Goal: Information Seeking & Learning: Check status

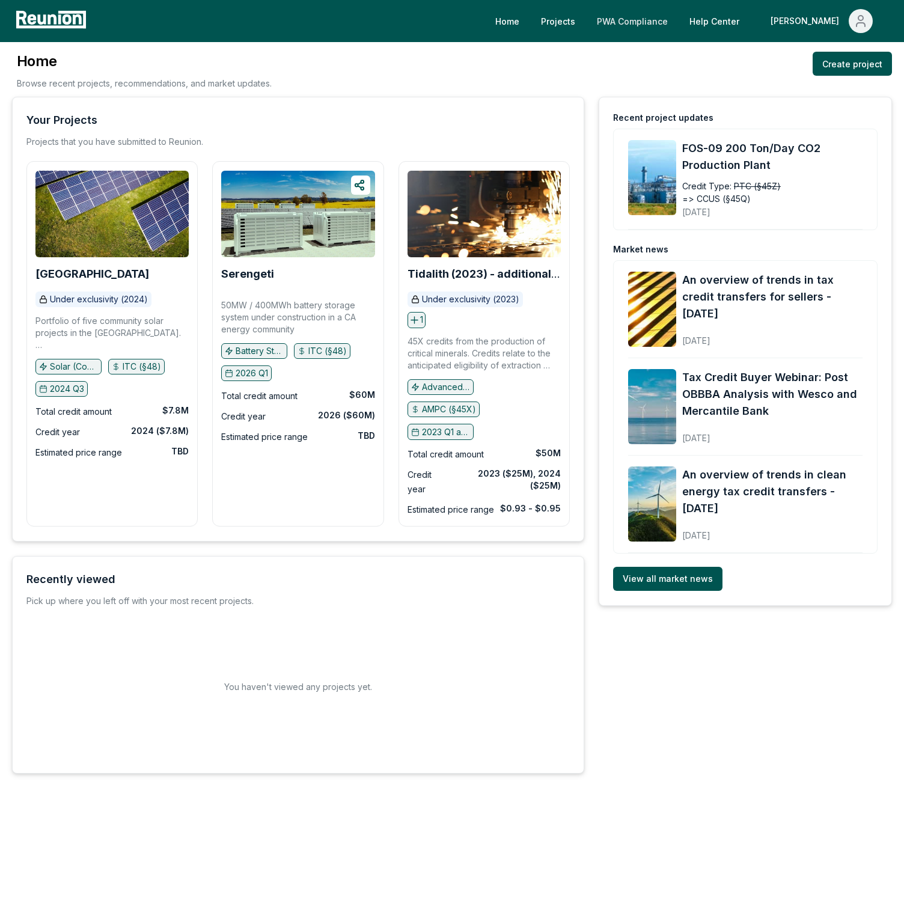
click at [677, 23] on link "PWA Compliance" at bounding box center [632, 21] width 90 height 24
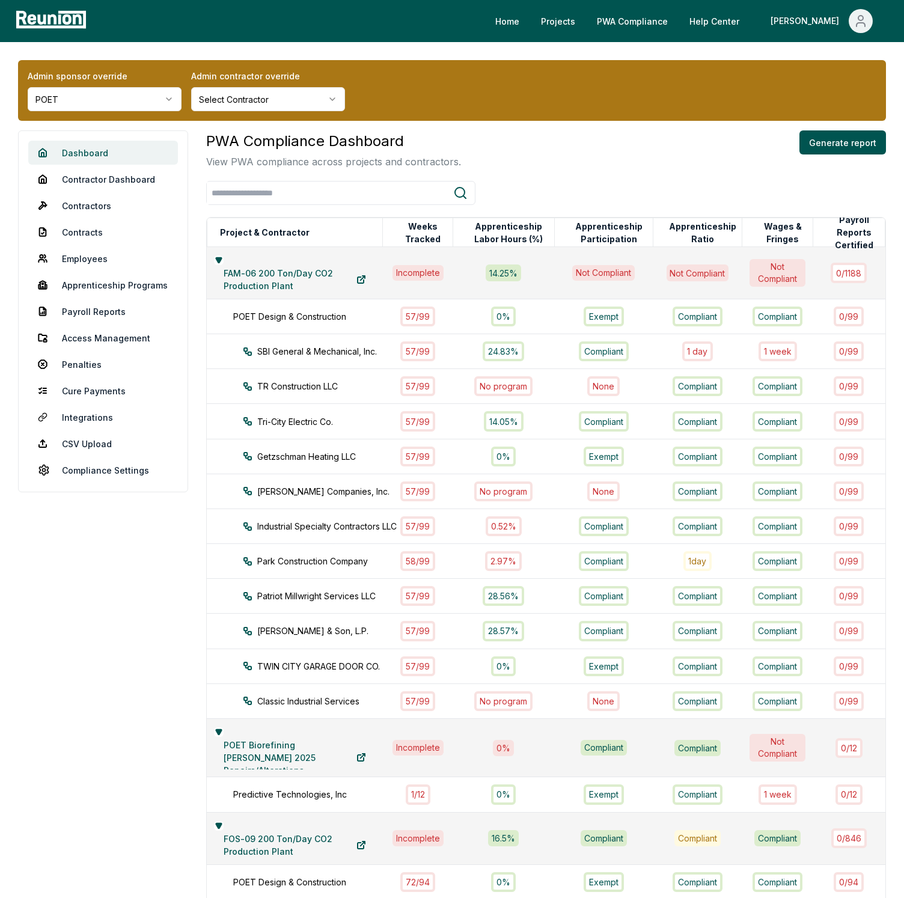
click at [96, 153] on link "Dashboard" at bounding box center [103, 153] width 150 height 24
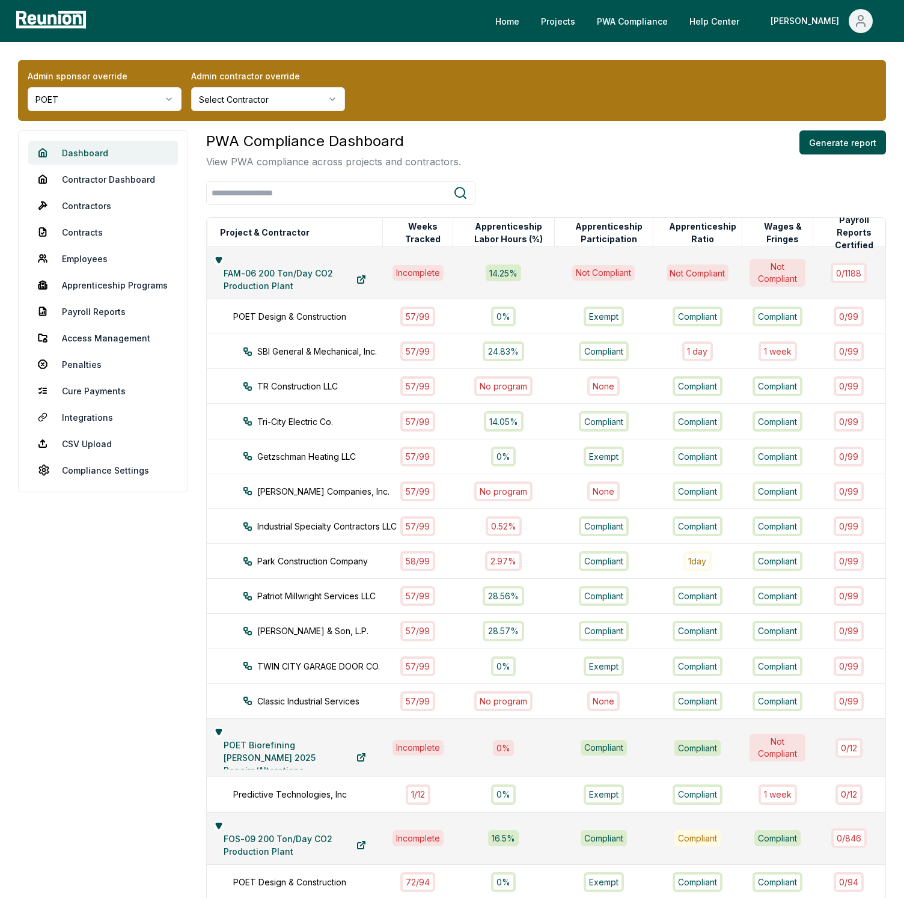
click at [96, 153] on link "Dashboard" at bounding box center [103, 153] width 150 height 24
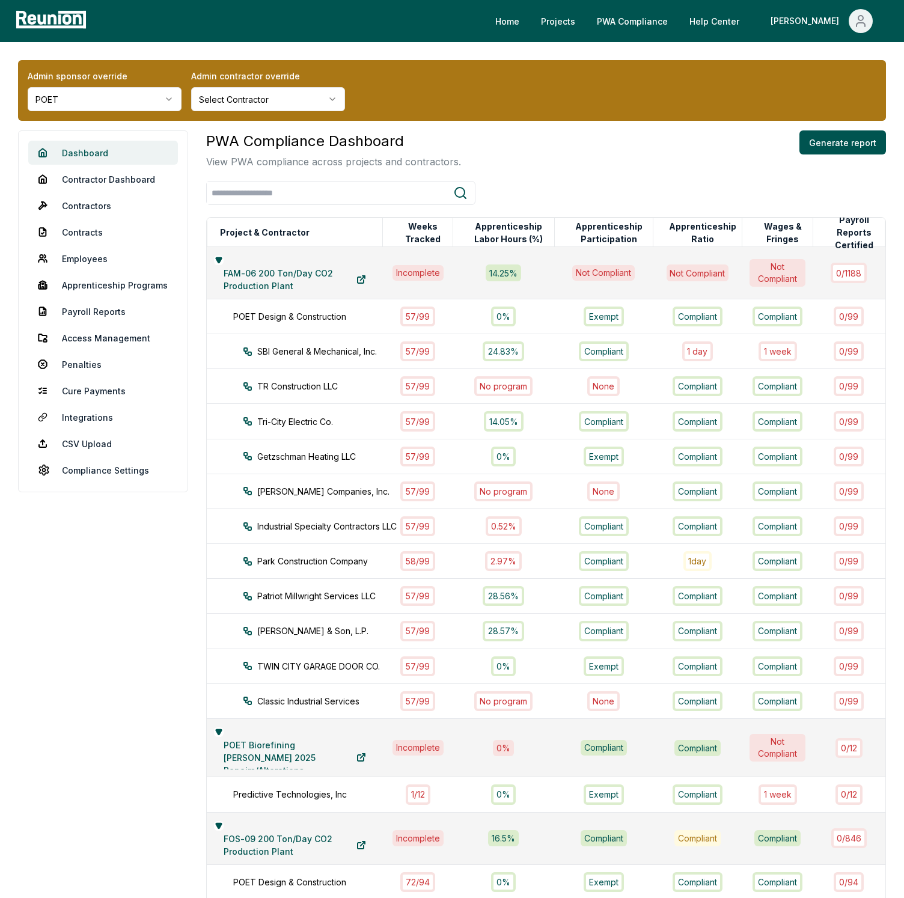
click at [88, 145] on link "Dashboard" at bounding box center [103, 153] width 150 height 24
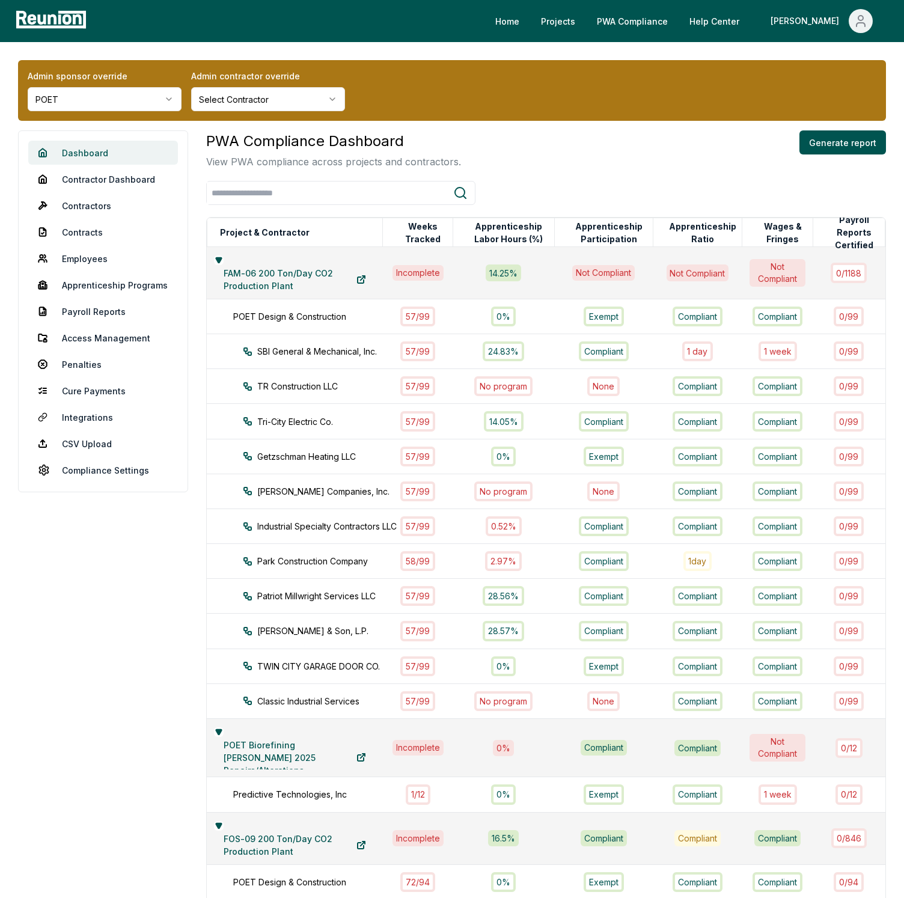
click at [88, 145] on link "Dashboard" at bounding box center [103, 153] width 150 height 24
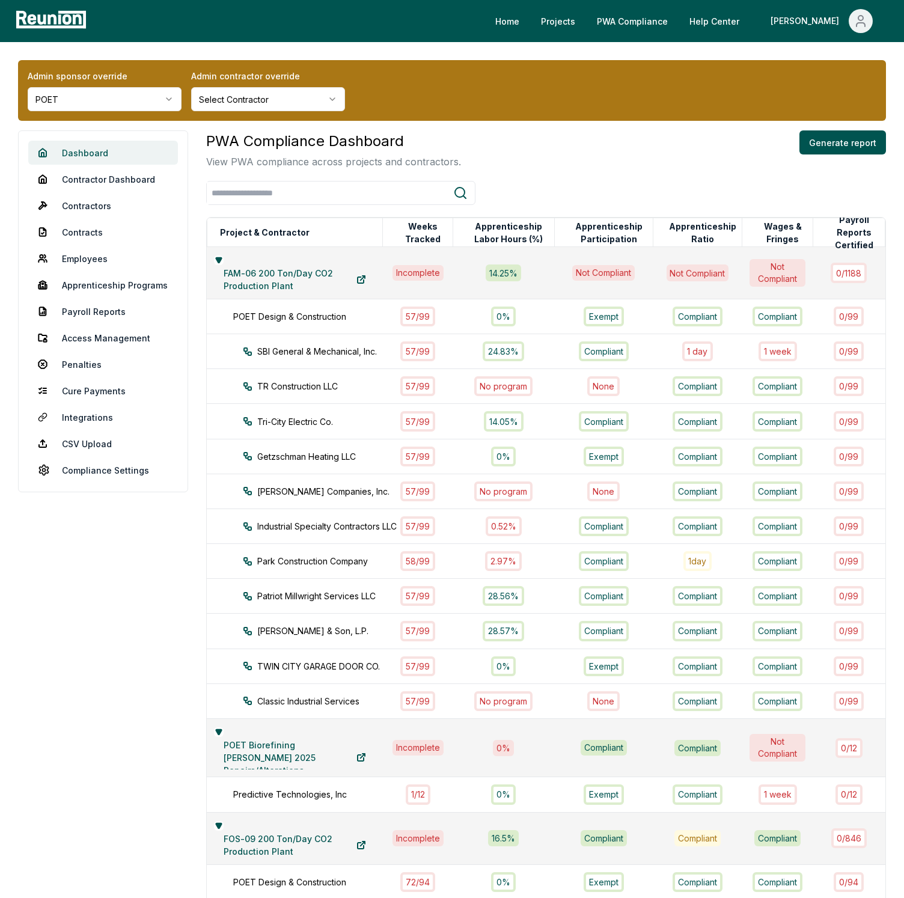
click at [88, 145] on link "Dashboard" at bounding box center [103, 153] width 150 height 24
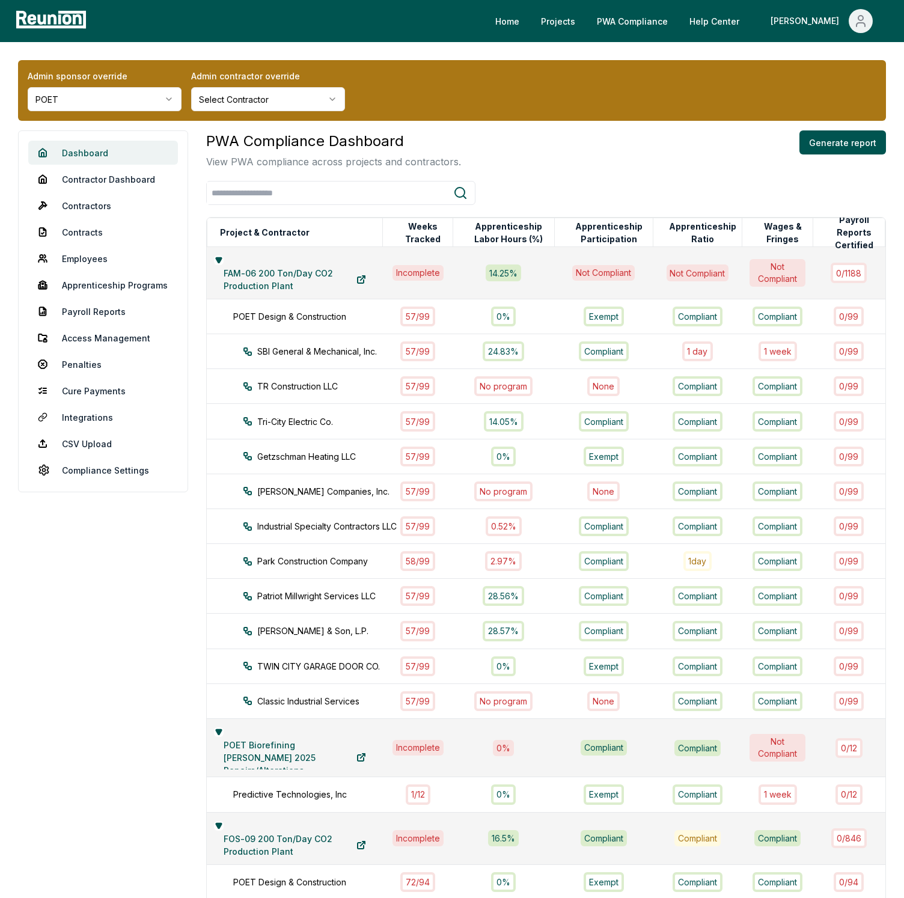
click at [88, 145] on link "Dashboard" at bounding box center [103, 153] width 150 height 24
click at [88, 144] on link "Dashboard" at bounding box center [103, 153] width 150 height 24
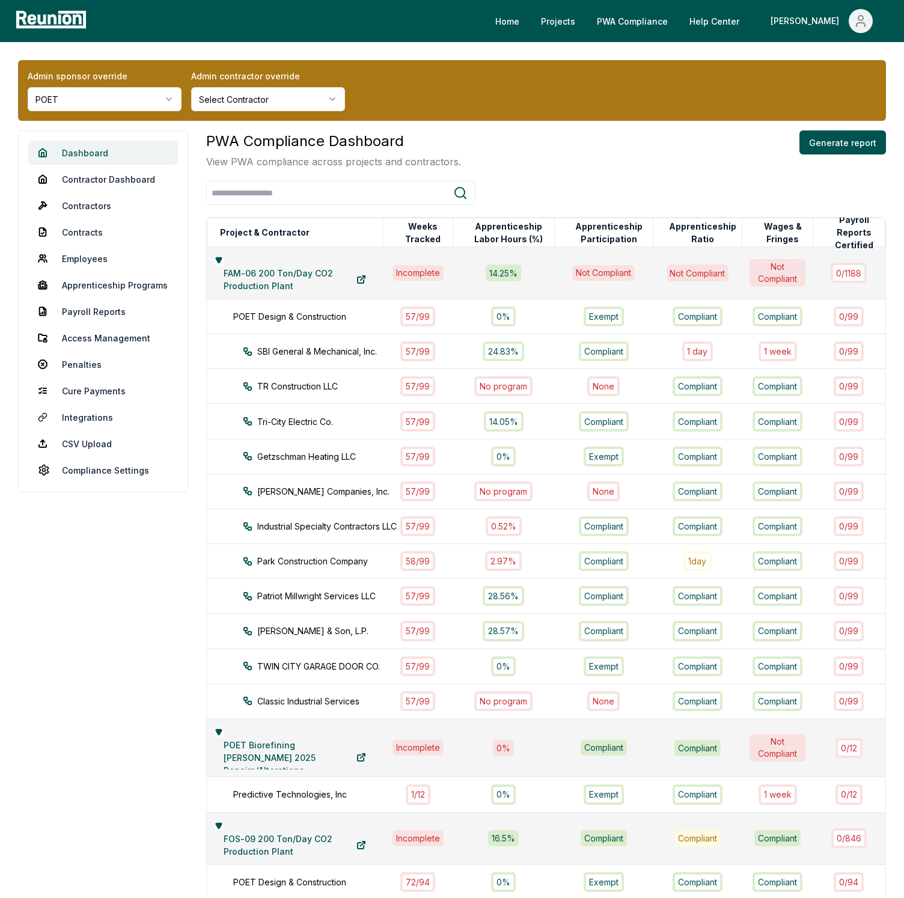
click at [88, 144] on link "Dashboard" at bounding box center [103, 153] width 150 height 24
click at [540, 159] on div "PWA Compliance Dashboard View PWA compliance across projects and contractors. G…" at bounding box center [546, 149] width 680 height 38
click at [474, 145] on div "PWA Compliance Dashboard View PWA compliance across projects and contractors. G…" at bounding box center [546, 149] width 680 height 38
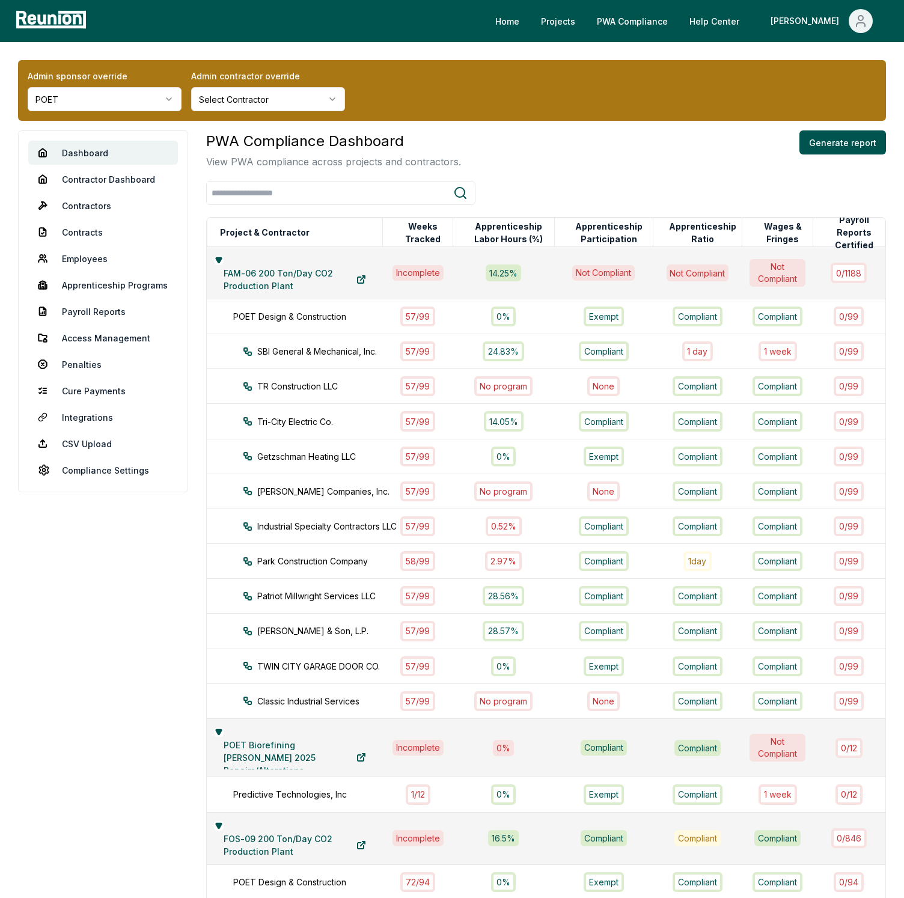
click at [123, 127] on div "Admin sponsor override POET Admin contractor override Select Contractor Dashboa…" at bounding box center [452, 667] width 904 height 1251
click at [98, 151] on link "Dashboard" at bounding box center [103, 153] width 150 height 24
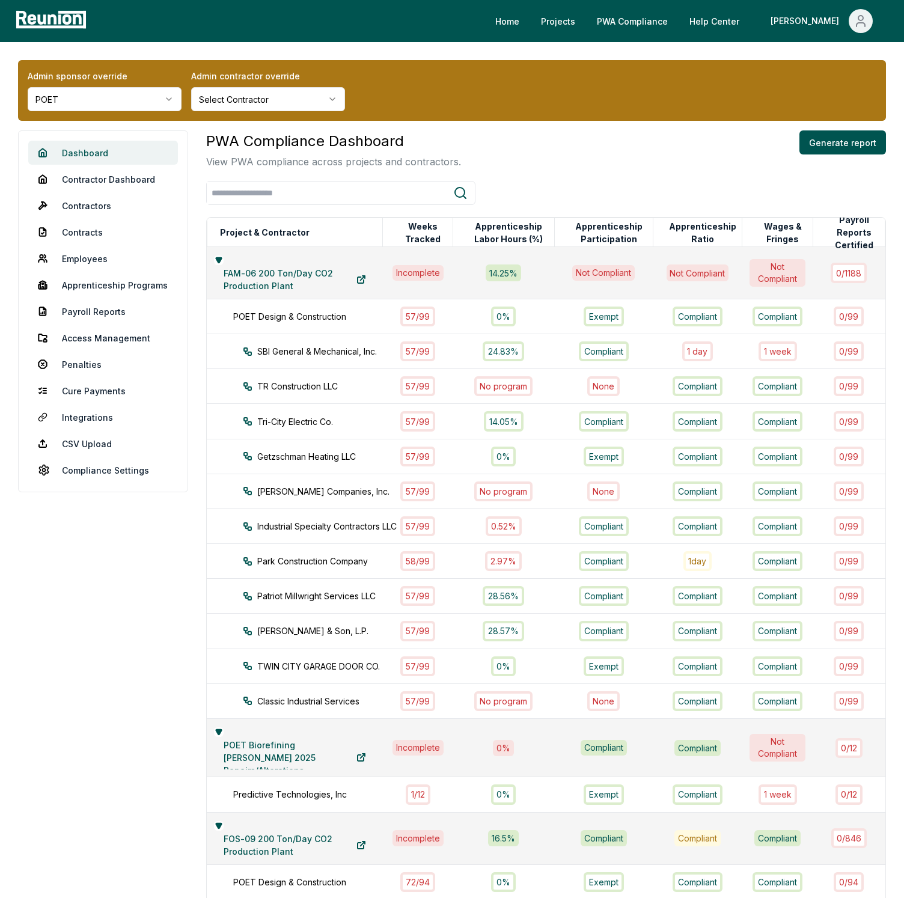
click at [98, 151] on link "Dashboard" at bounding box center [103, 153] width 150 height 24
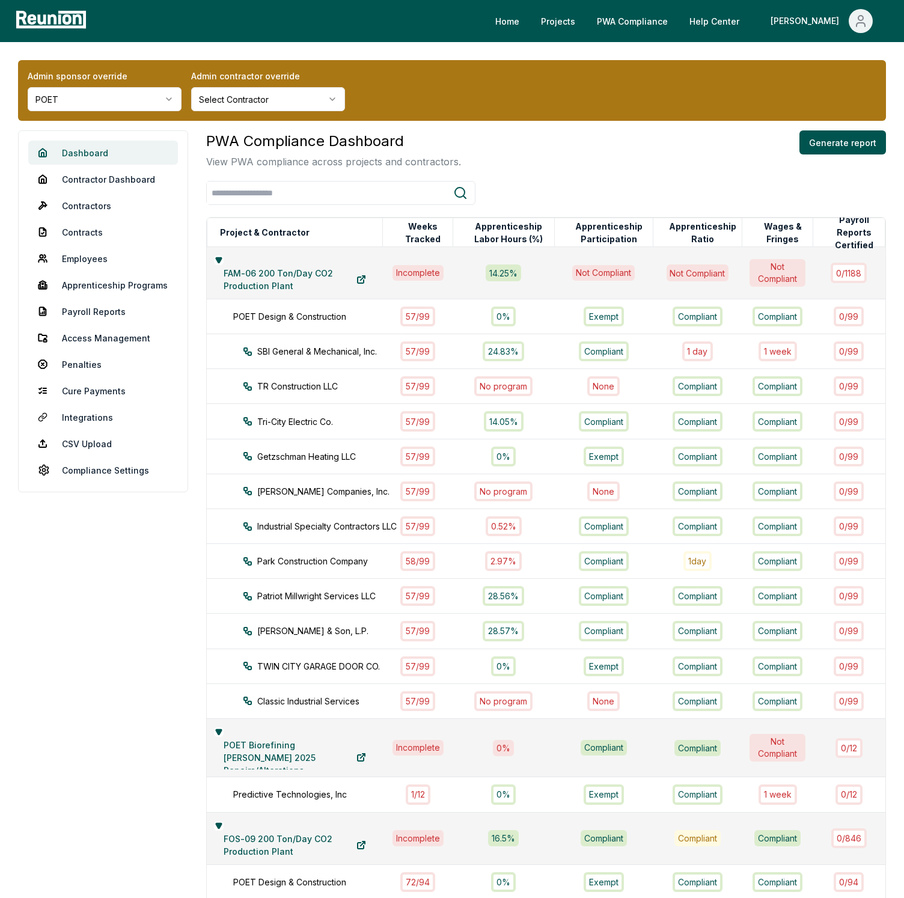
click at [98, 151] on link "Dashboard" at bounding box center [103, 153] width 150 height 24
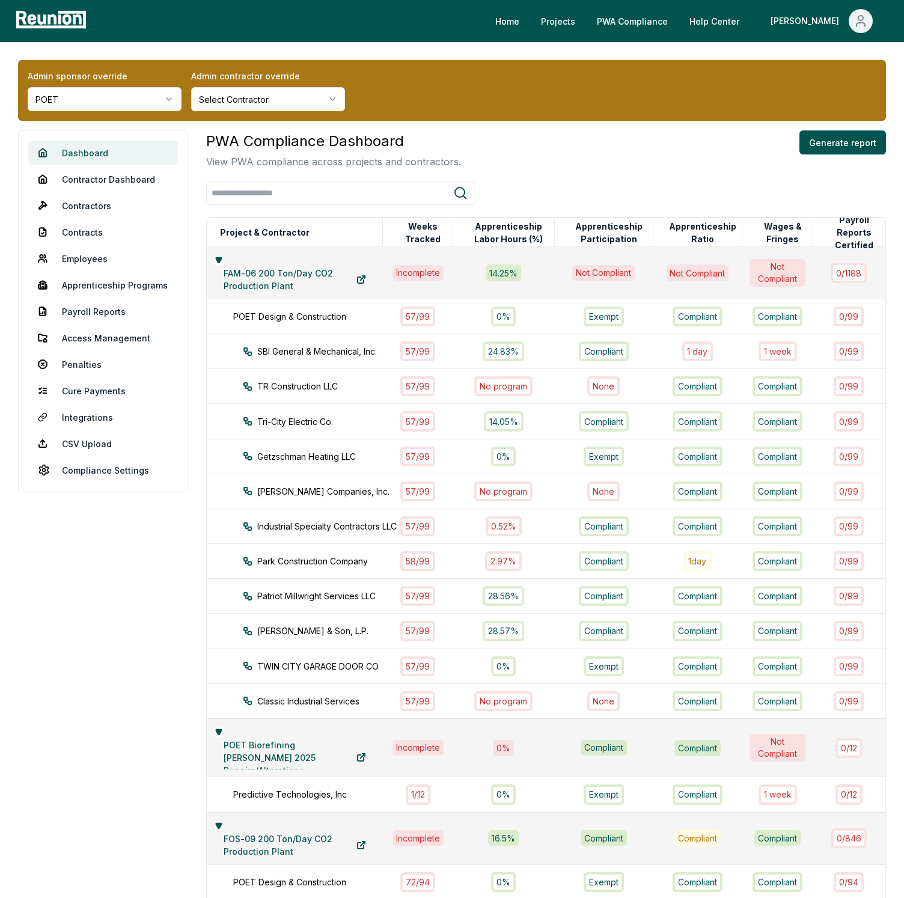
click at [98, 151] on link "Dashboard" at bounding box center [103, 153] width 150 height 24
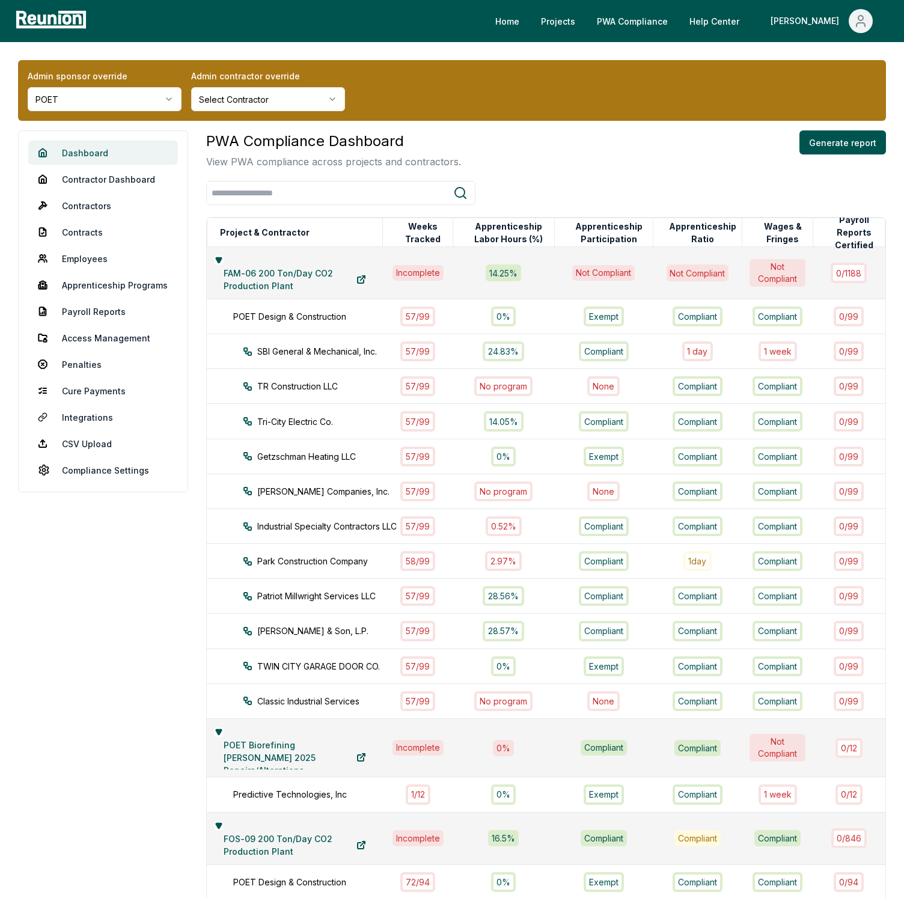
click at [98, 151] on link "Dashboard" at bounding box center [103, 153] width 150 height 24
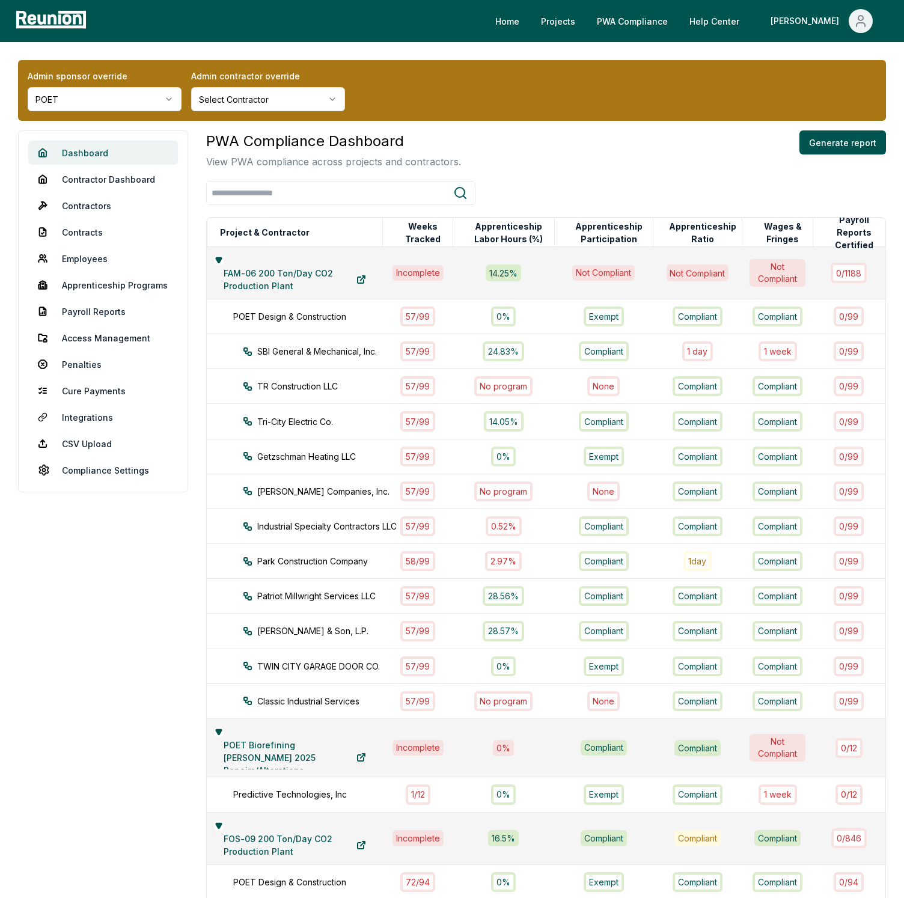
click at [98, 151] on link "Dashboard" at bounding box center [103, 153] width 150 height 24
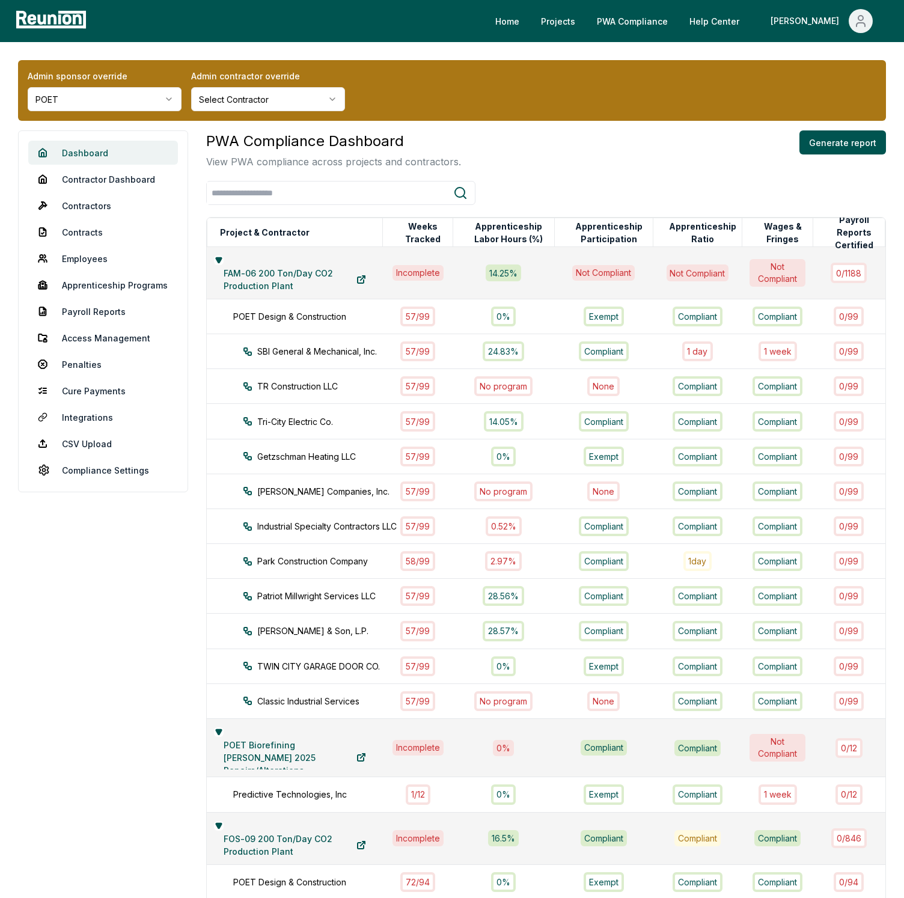
click at [98, 151] on link "Dashboard" at bounding box center [103, 153] width 150 height 24
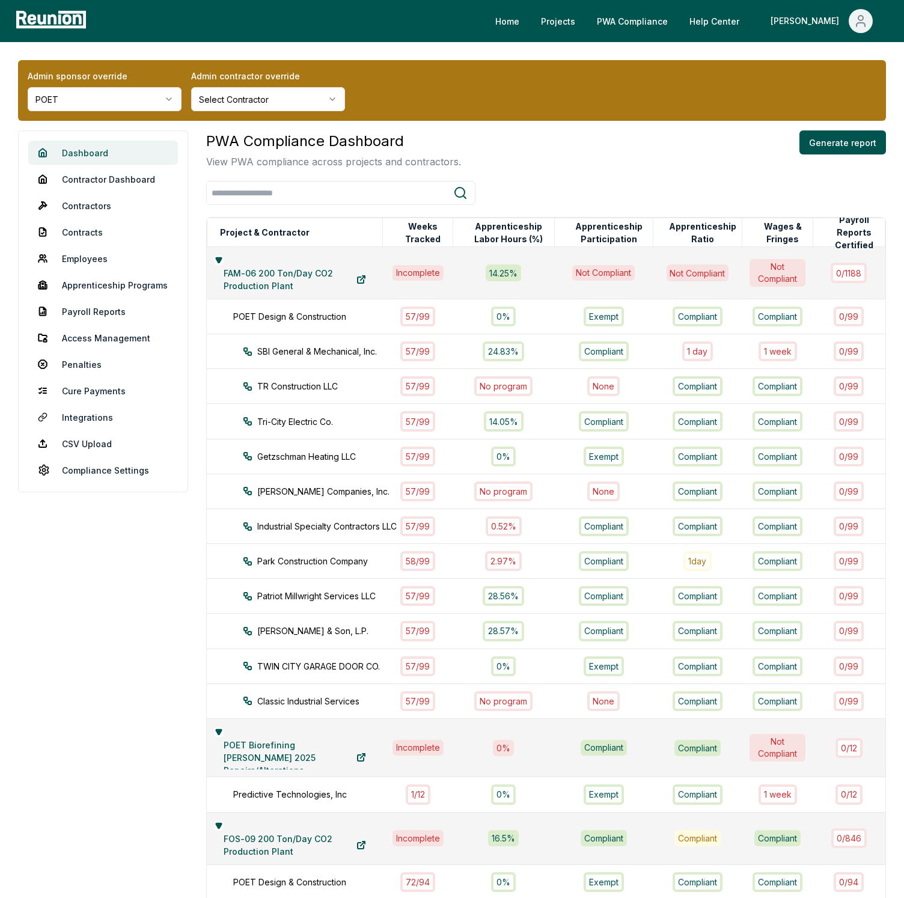
click at [98, 151] on link "Dashboard" at bounding box center [103, 153] width 150 height 24
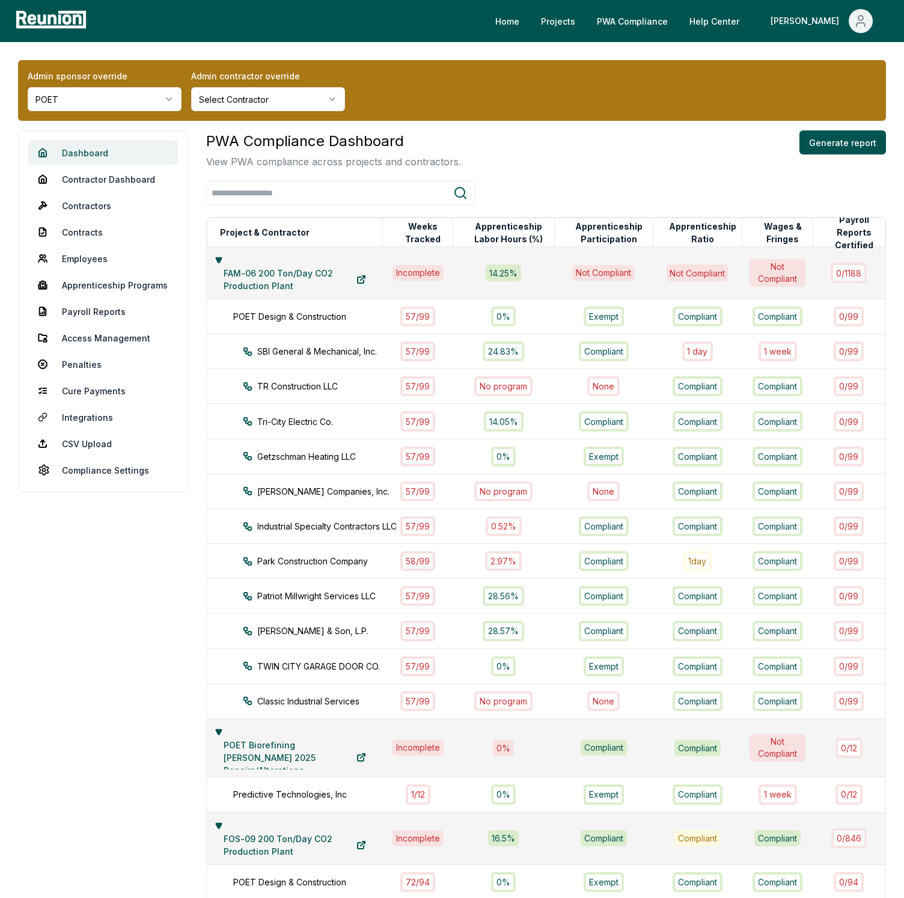
click at [98, 151] on link "Dashboard" at bounding box center [103, 153] width 150 height 24
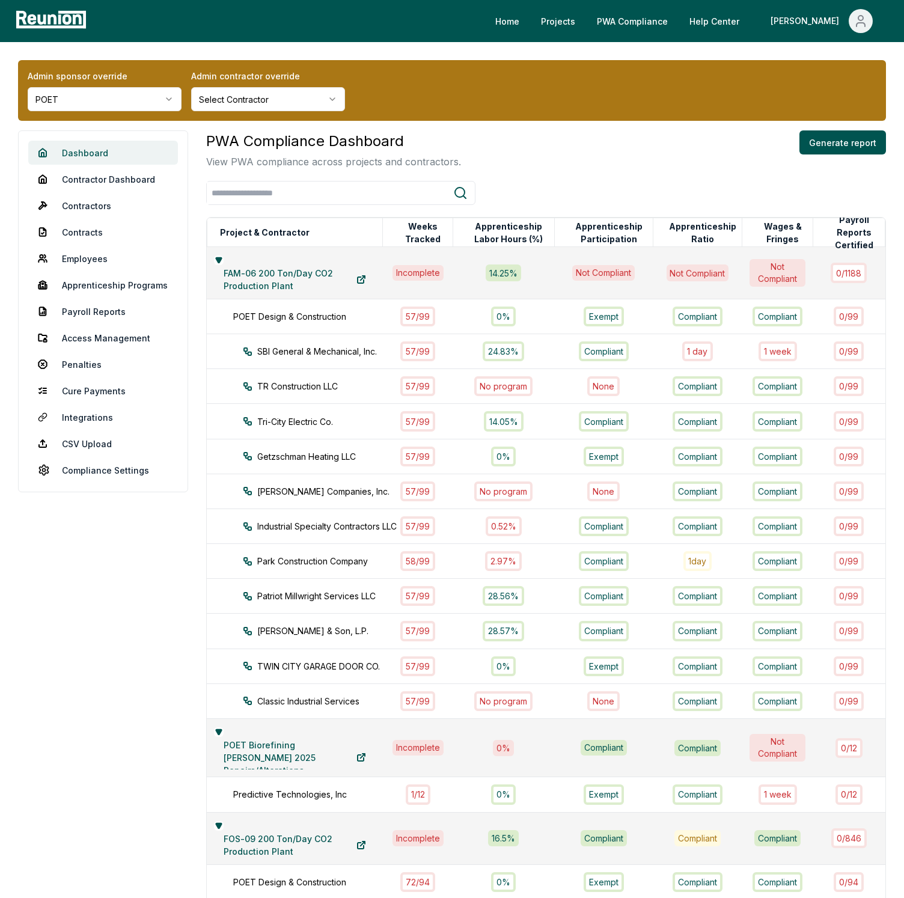
click at [98, 151] on link "Dashboard" at bounding box center [103, 153] width 150 height 24
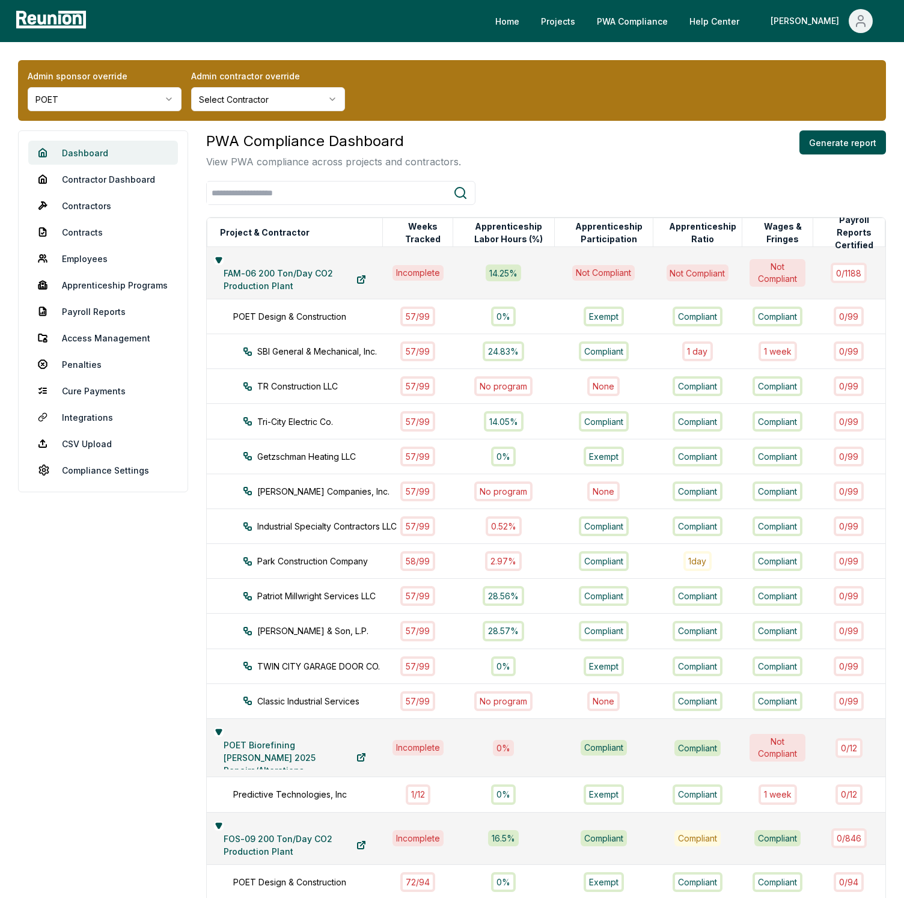
click at [98, 151] on link "Dashboard" at bounding box center [103, 153] width 150 height 24
click at [584, 147] on div "PWA Compliance Dashboard View PWA compliance across projects and contractors. G…" at bounding box center [546, 149] width 680 height 38
click at [406, 69] on div "Admin sponsor override POET Admin contractor override Select Contractor" at bounding box center [452, 90] width 868 height 61
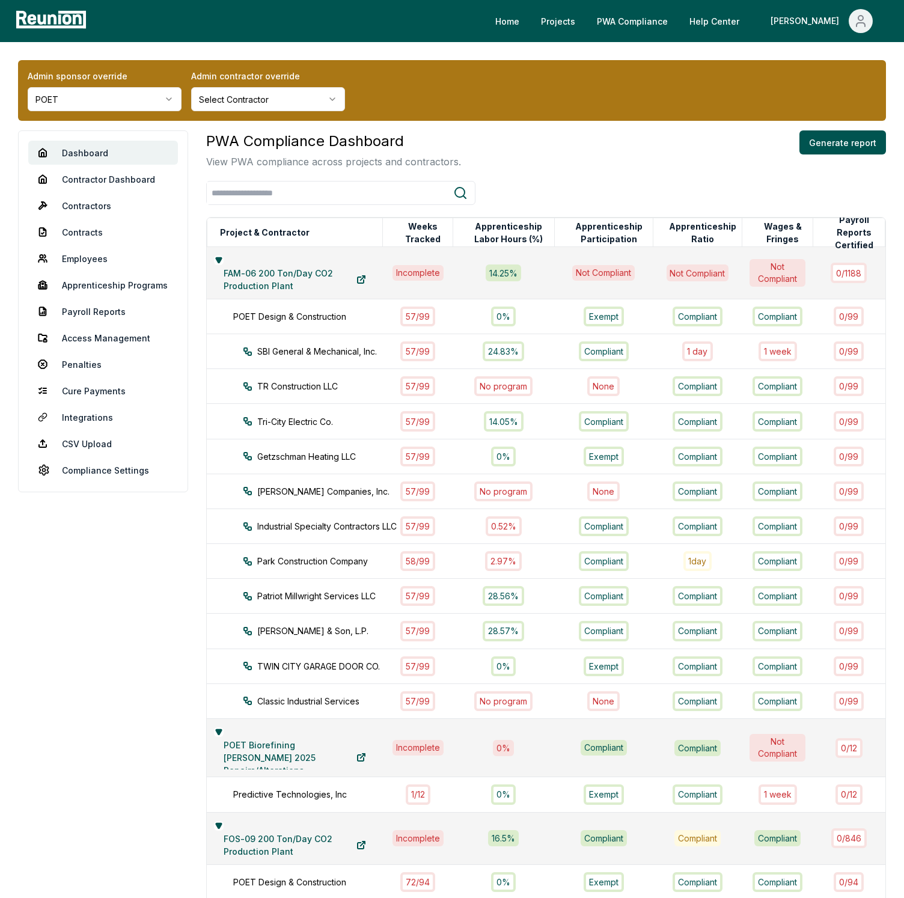
click at [453, 147] on h3 "PWA Compliance Dashboard" at bounding box center [333, 141] width 255 height 22
click at [483, 141] on div "PWA Compliance Dashboard View PWA compliance across projects and contractors. G…" at bounding box center [546, 149] width 680 height 38
click at [429, 168] on p "View PWA compliance across projects and contractors." at bounding box center [333, 161] width 255 height 14
click at [451, 138] on h3 "PWA Compliance Dashboard" at bounding box center [333, 141] width 255 height 22
click at [527, 84] on div "Admin sponsor override POET Admin contractor override Select Contractor" at bounding box center [452, 90] width 868 height 61
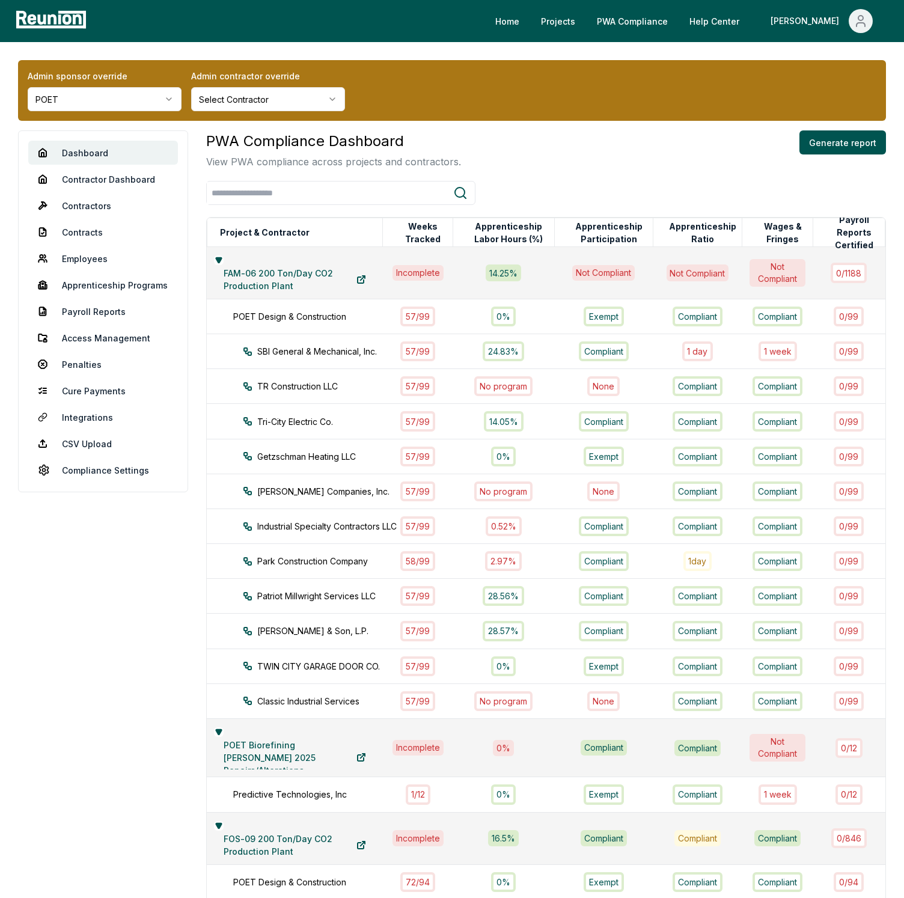
click at [264, 37] on div "Home Projects PWA Compliance Help Center Robby" at bounding box center [452, 21] width 904 height 42
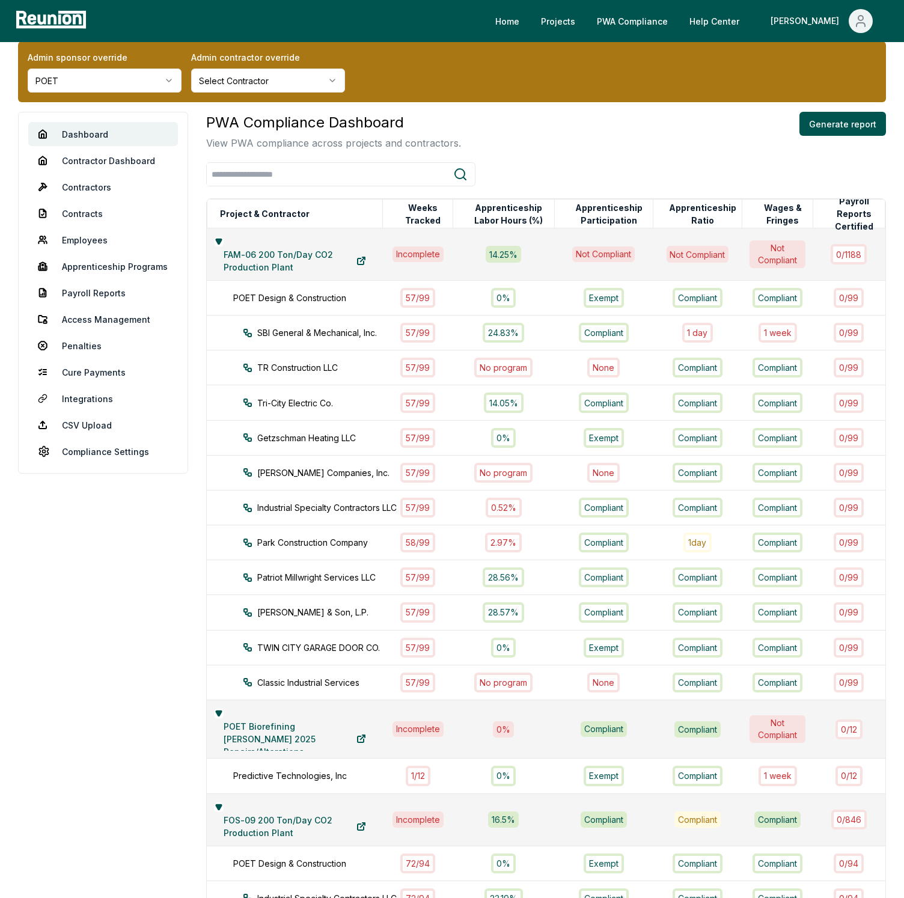
scroll to position [19, 0]
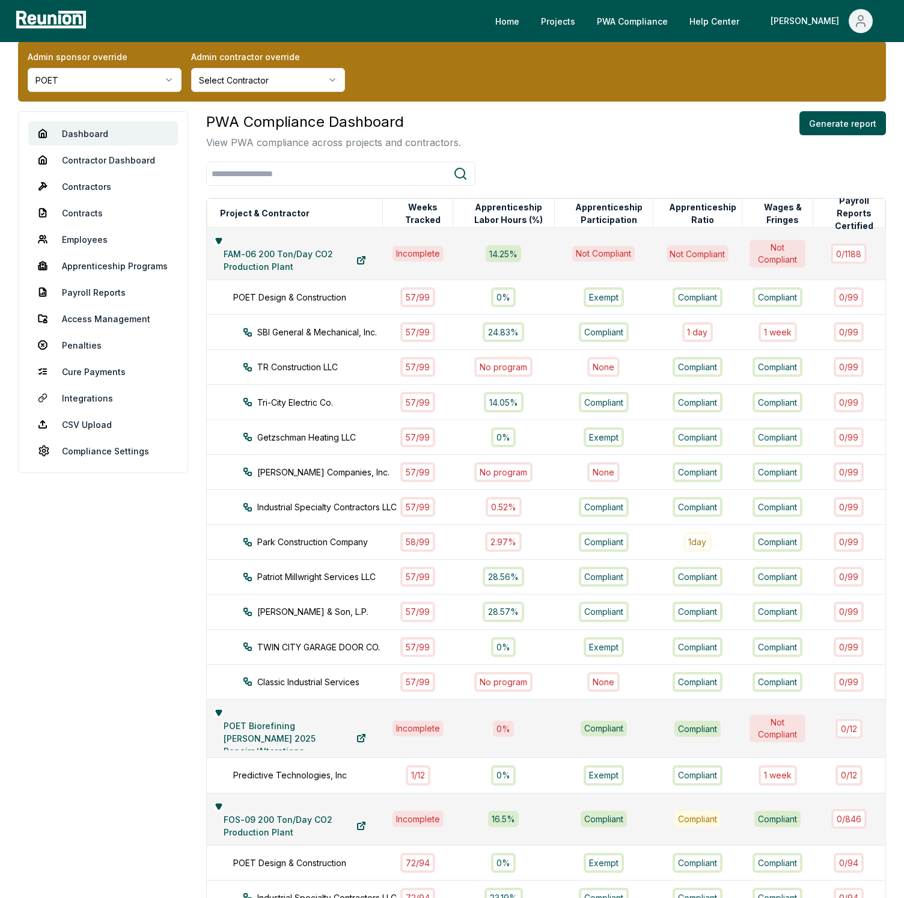
click at [603, 142] on div "PWA Compliance Dashboard View PWA compliance across projects and contractors. G…" at bounding box center [546, 130] width 680 height 38
click at [134, 131] on link "Dashboard" at bounding box center [103, 133] width 150 height 24
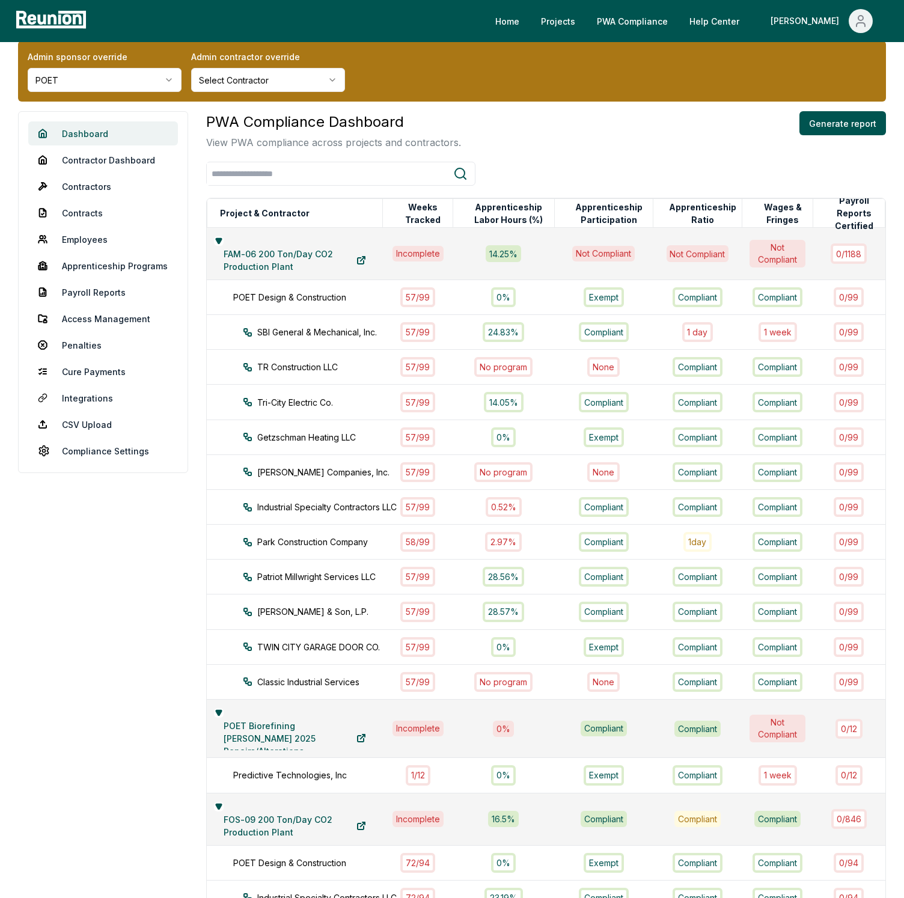
click at [134, 131] on link "Dashboard" at bounding box center [103, 133] width 150 height 24
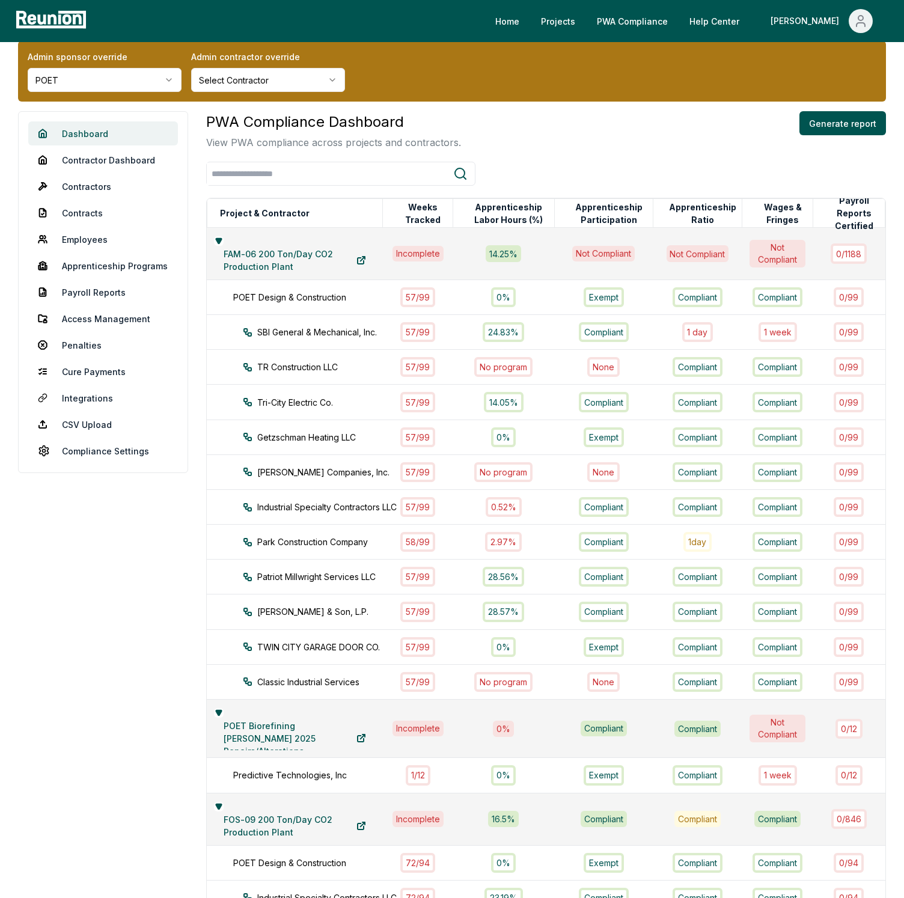
click at [134, 131] on link "Dashboard" at bounding box center [103, 133] width 150 height 24
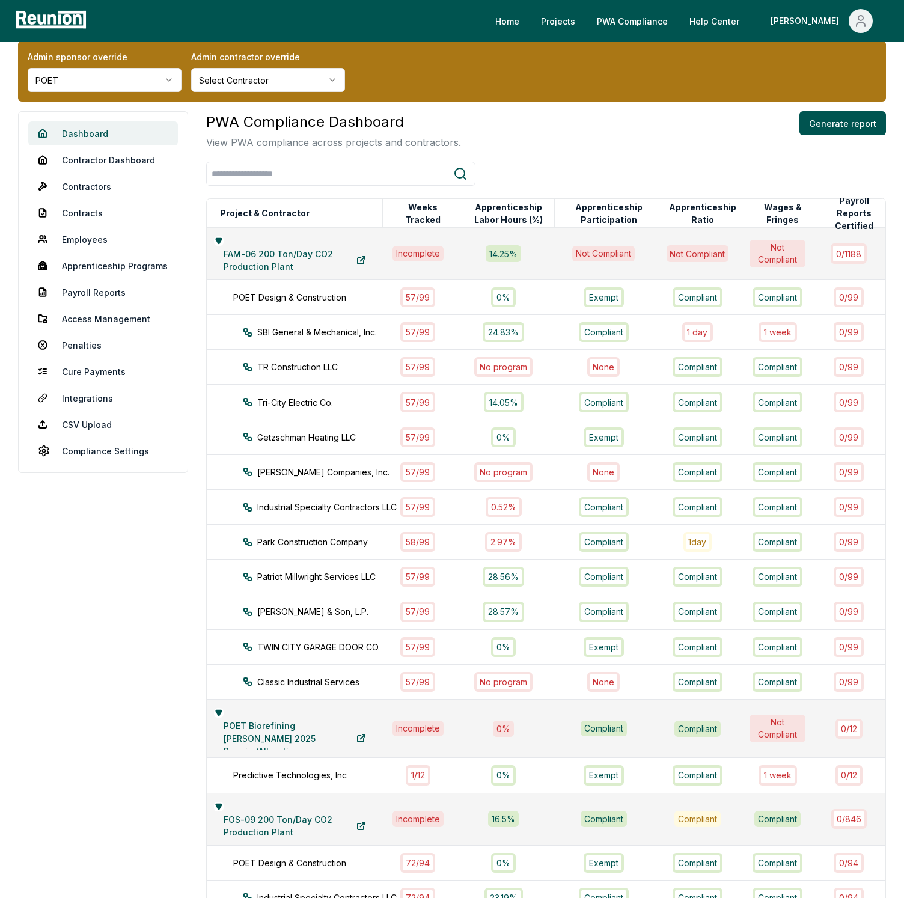
click at [134, 131] on link "Dashboard" at bounding box center [103, 133] width 150 height 24
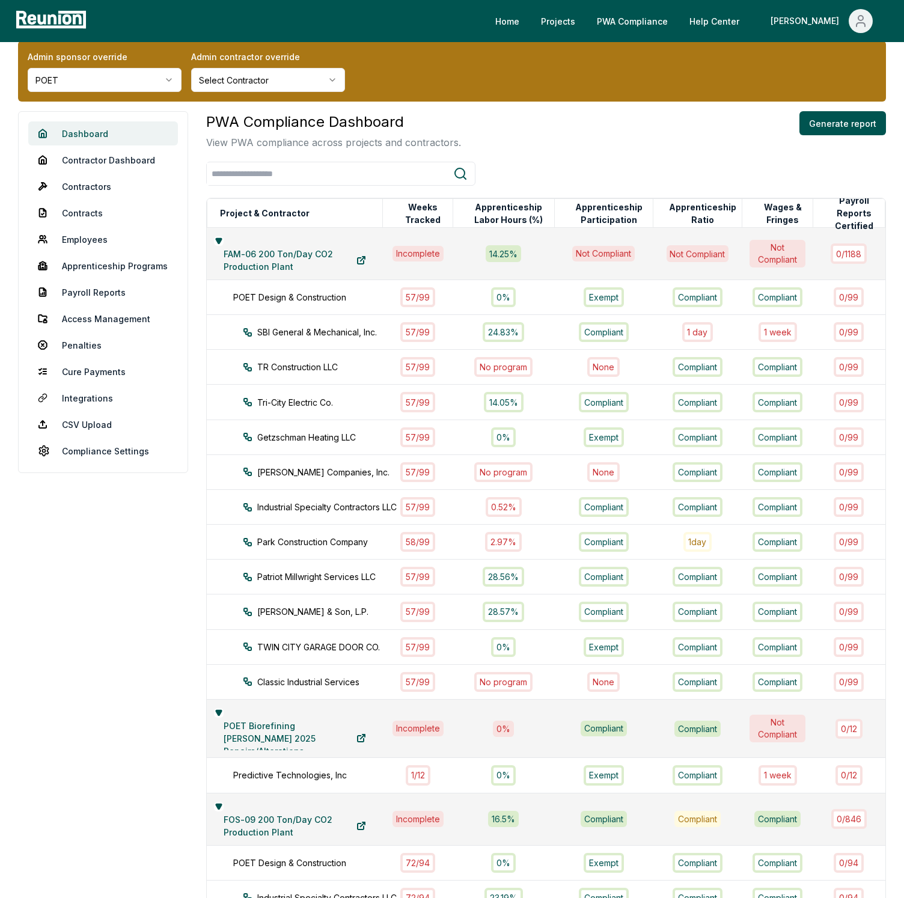
click at [134, 131] on link "Dashboard" at bounding box center [103, 133] width 150 height 24
click at [542, 135] on div "PWA Compliance Dashboard View PWA compliance across projects and contractors. G…" at bounding box center [546, 130] width 680 height 38
click at [501, 121] on div "PWA Compliance Dashboard View PWA compliance across projects and contractors. G…" at bounding box center [546, 130] width 680 height 38
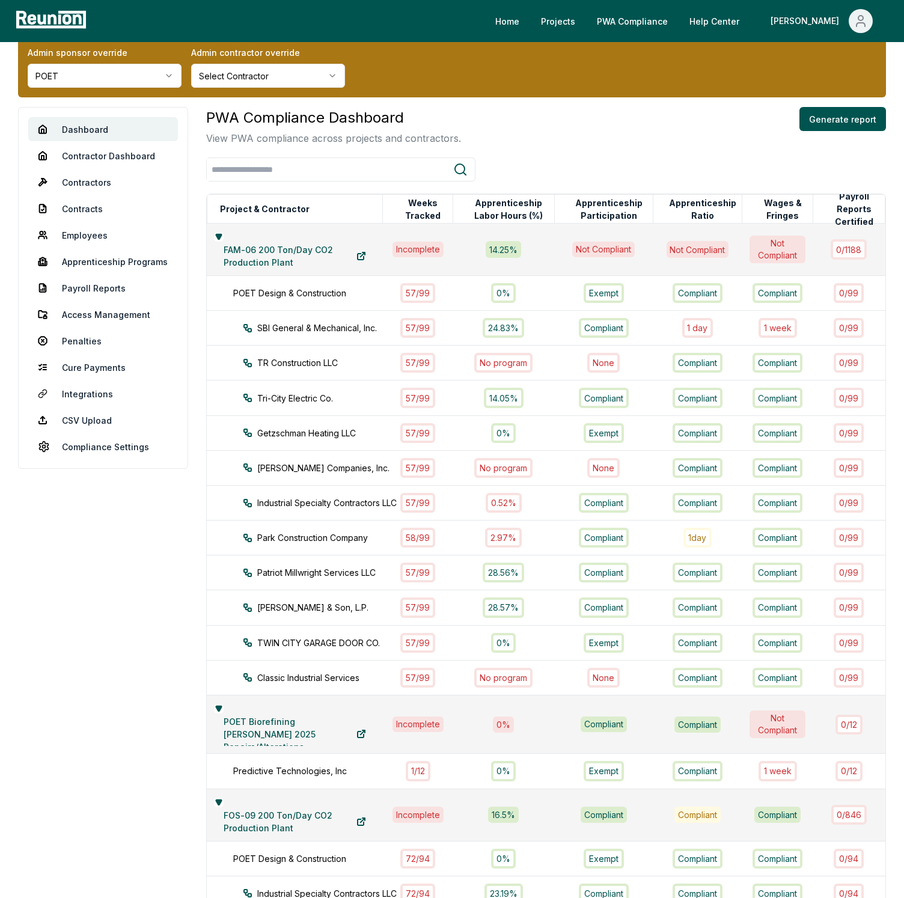
scroll to position [22, 0]
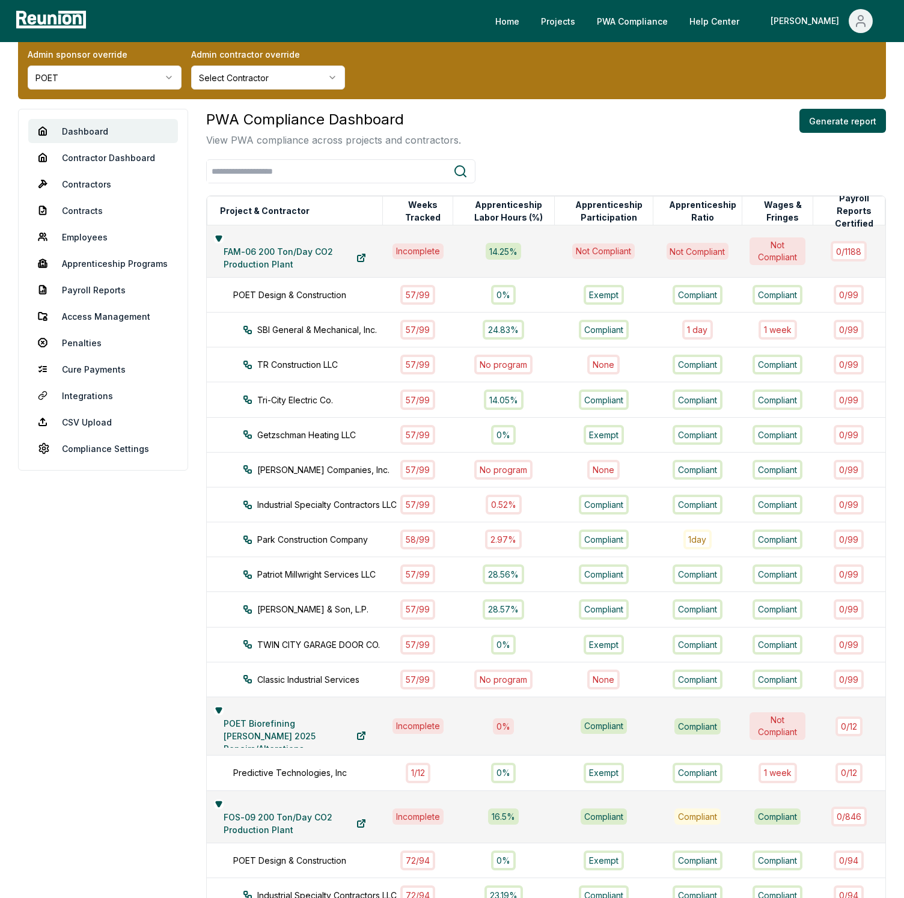
click at [464, 124] on div "PWA Compliance Dashboard View PWA compliance across projects and contractors. G…" at bounding box center [546, 128] width 680 height 38
click at [524, 139] on div "PWA Compliance Dashboard View PWA compliance across projects and contractors. G…" at bounding box center [546, 128] width 680 height 38
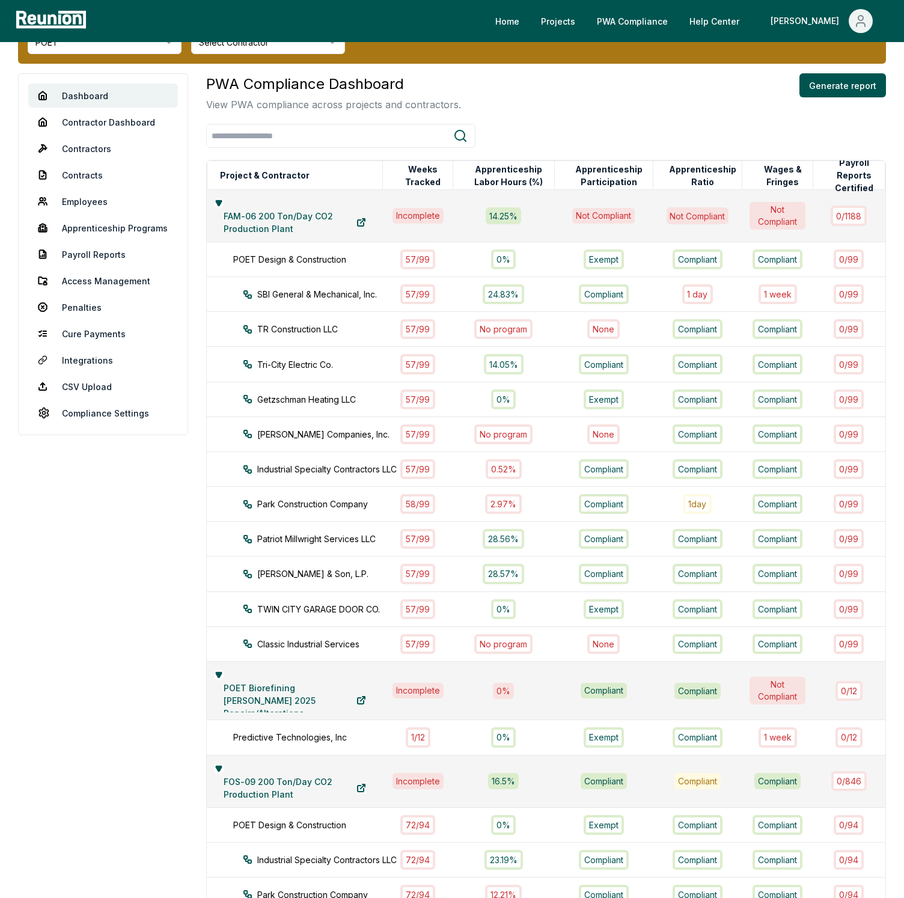
click at [196, 117] on div "Dashboard Contractor Dashboard Contractors Contracts Employees Apprenticeship P…" at bounding box center [452, 645] width 868 height 1145
click at [118, 93] on link "Dashboard" at bounding box center [103, 96] width 150 height 24
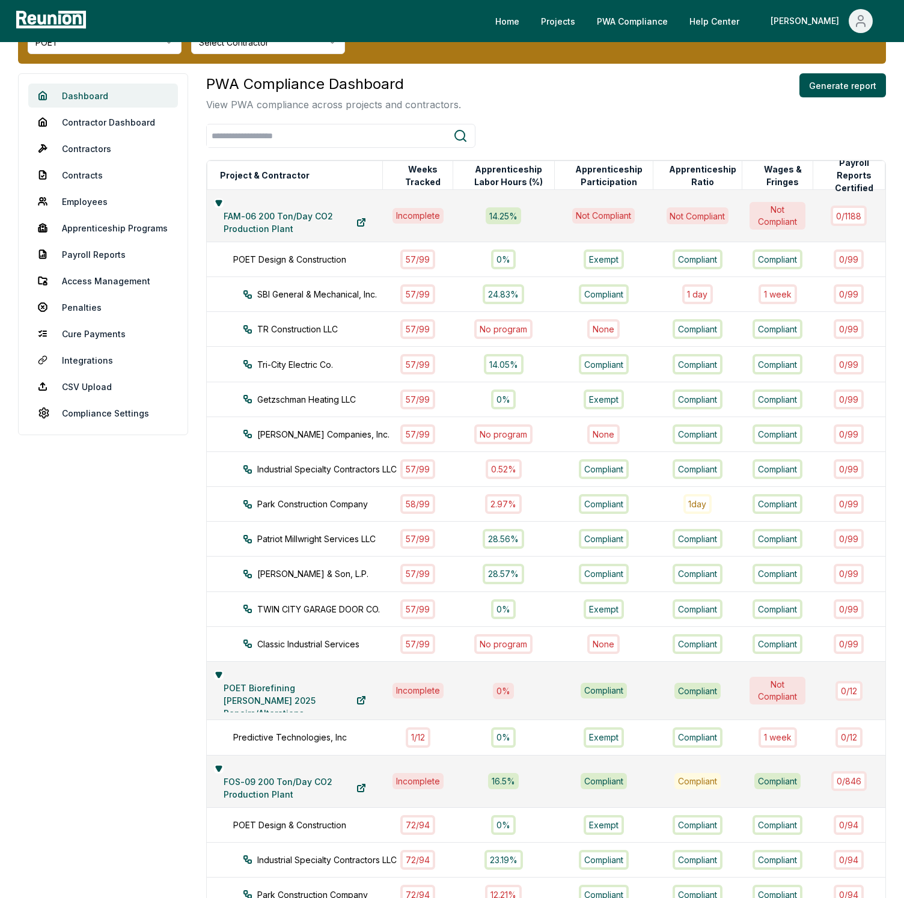
click at [118, 93] on link "Dashboard" at bounding box center [103, 96] width 150 height 24
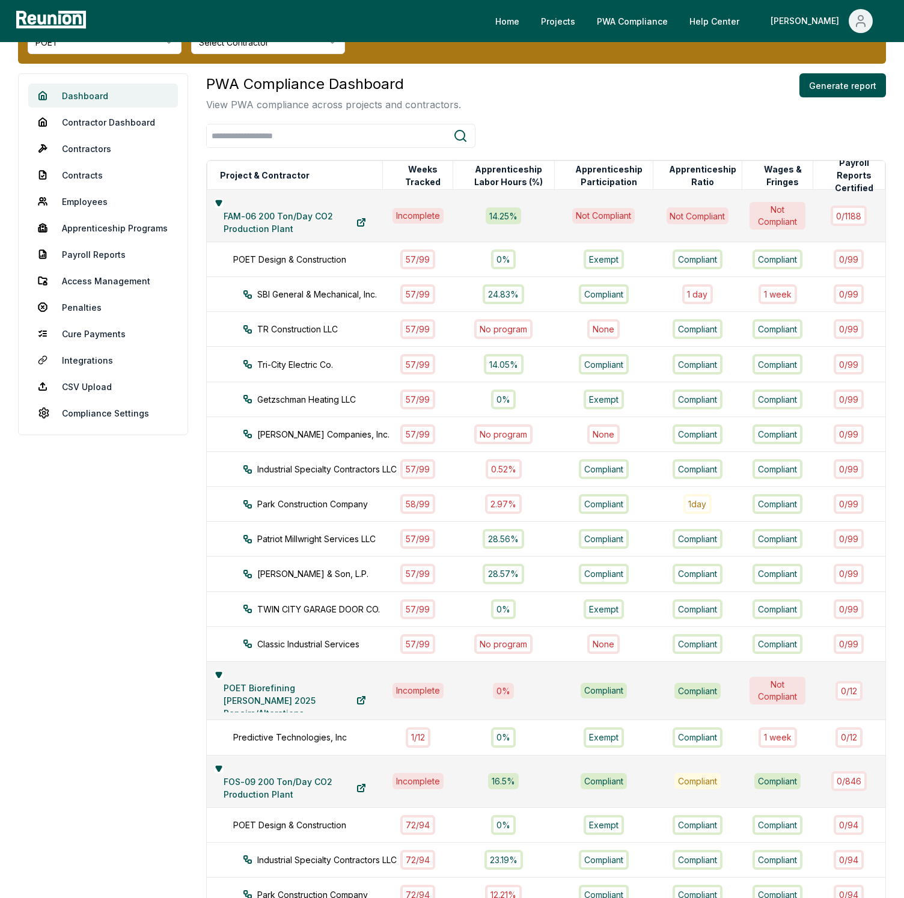
click at [118, 93] on link "Dashboard" at bounding box center [103, 96] width 150 height 24
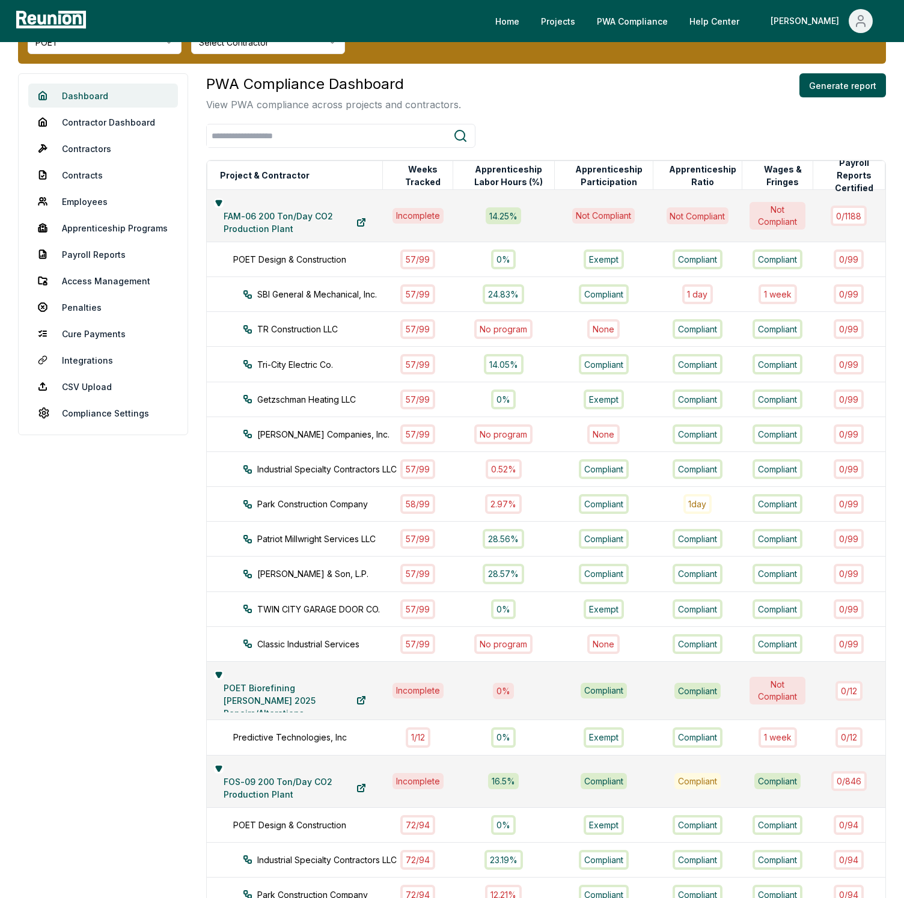
click at [118, 93] on link "Dashboard" at bounding box center [103, 96] width 150 height 24
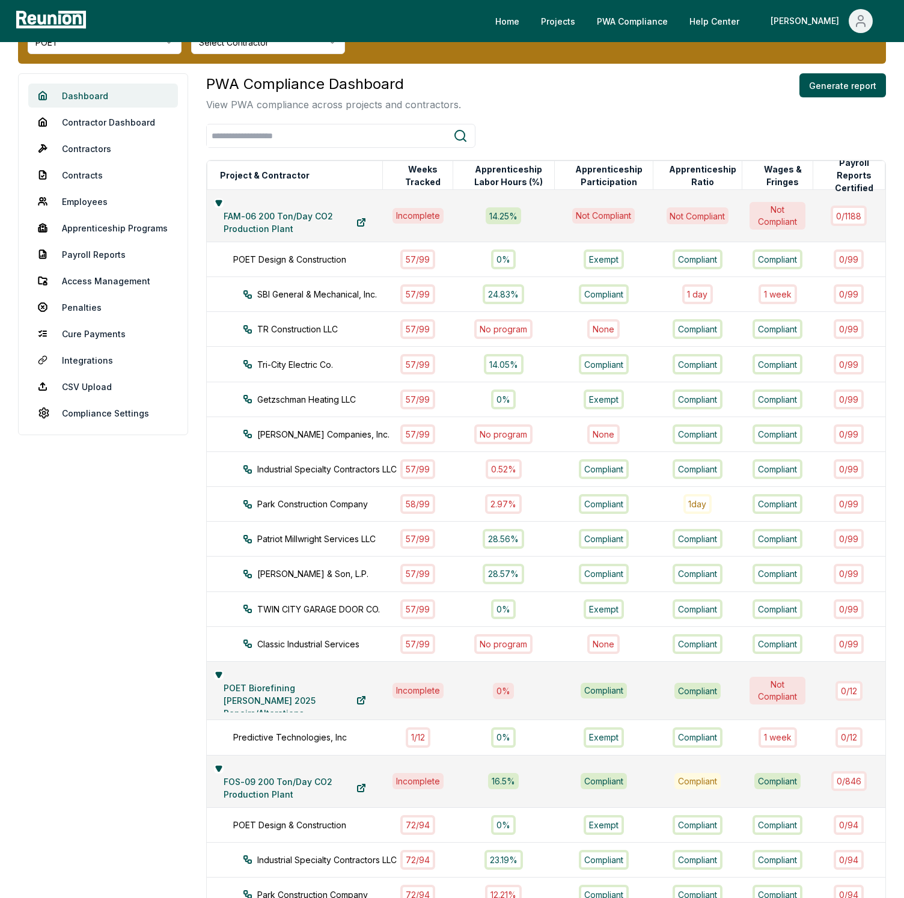
click at [118, 93] on link "Dashboard" at bounding box center [103, 96] width 150 height 24
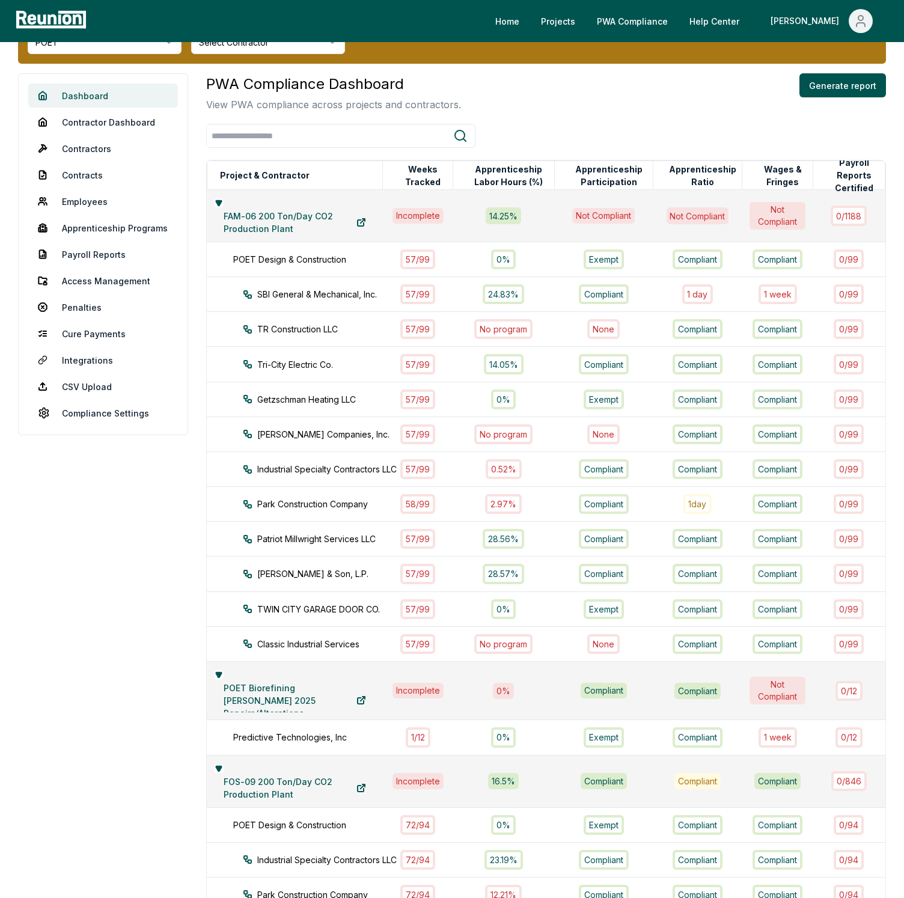
click at [118, 93] on link "Dashboard" at bounding box center [103, 96] width 150 height 24
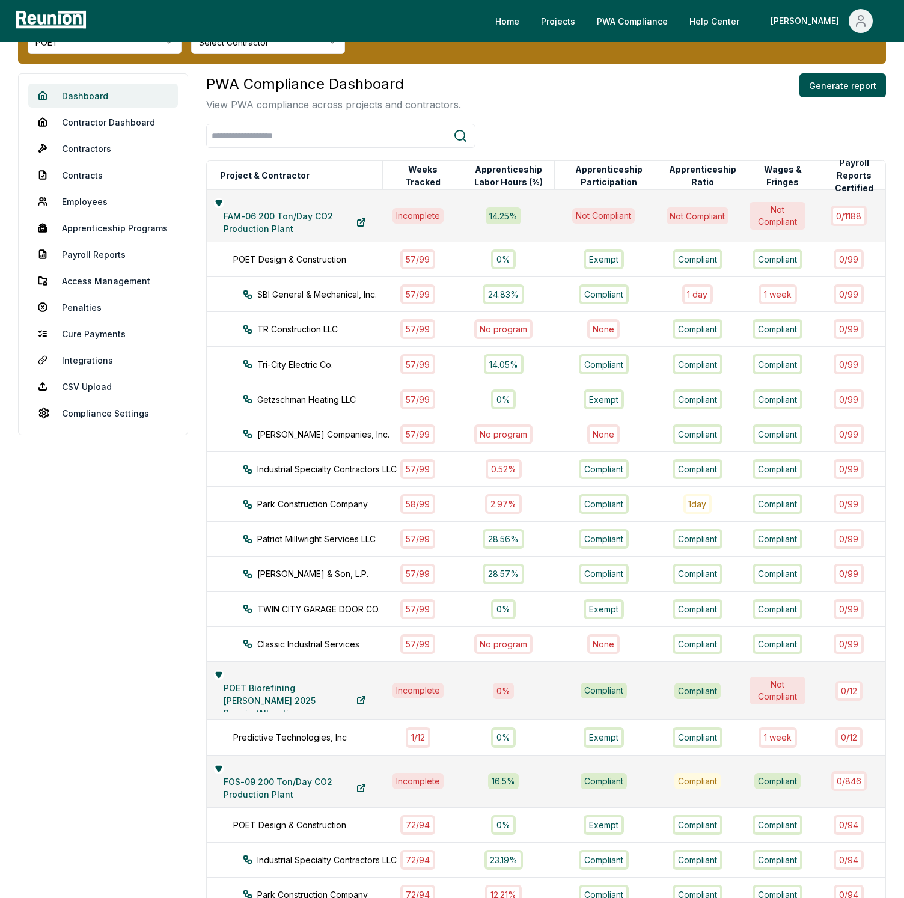
click at [118, 93] on link "Dashboard" at bounding box center [103, 96] width 150 height 24
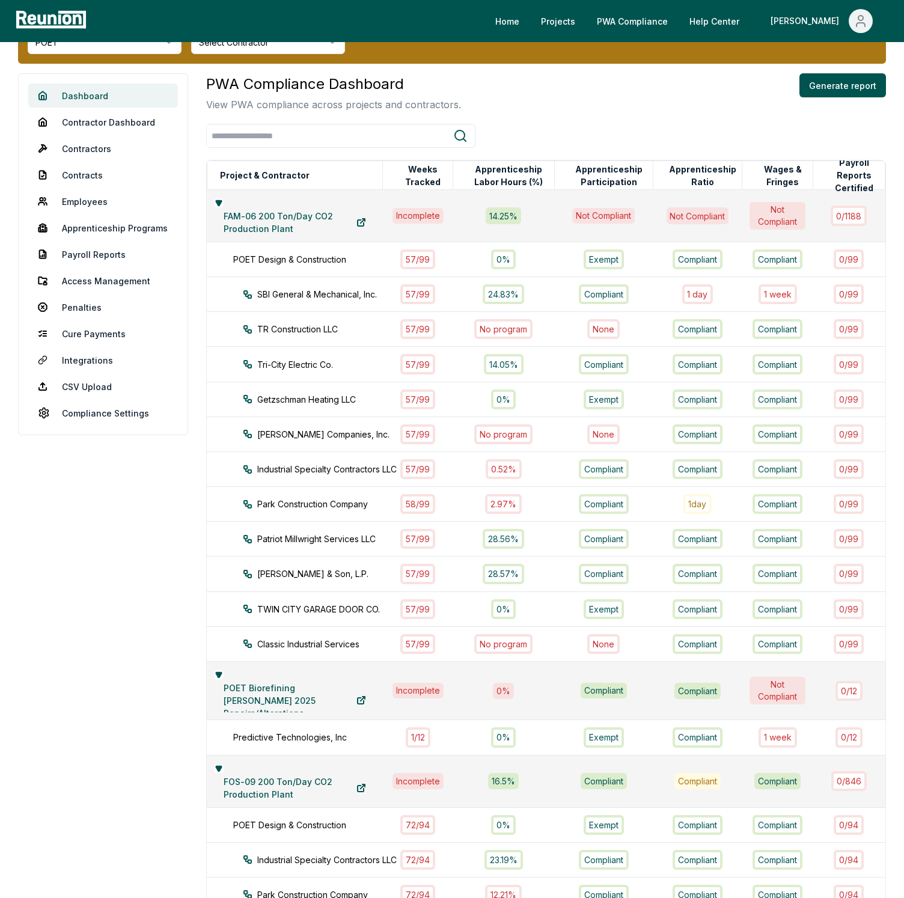
click at [118, 93] on link "Dashboard" at bounding box center [103, 96] width 150 height 24
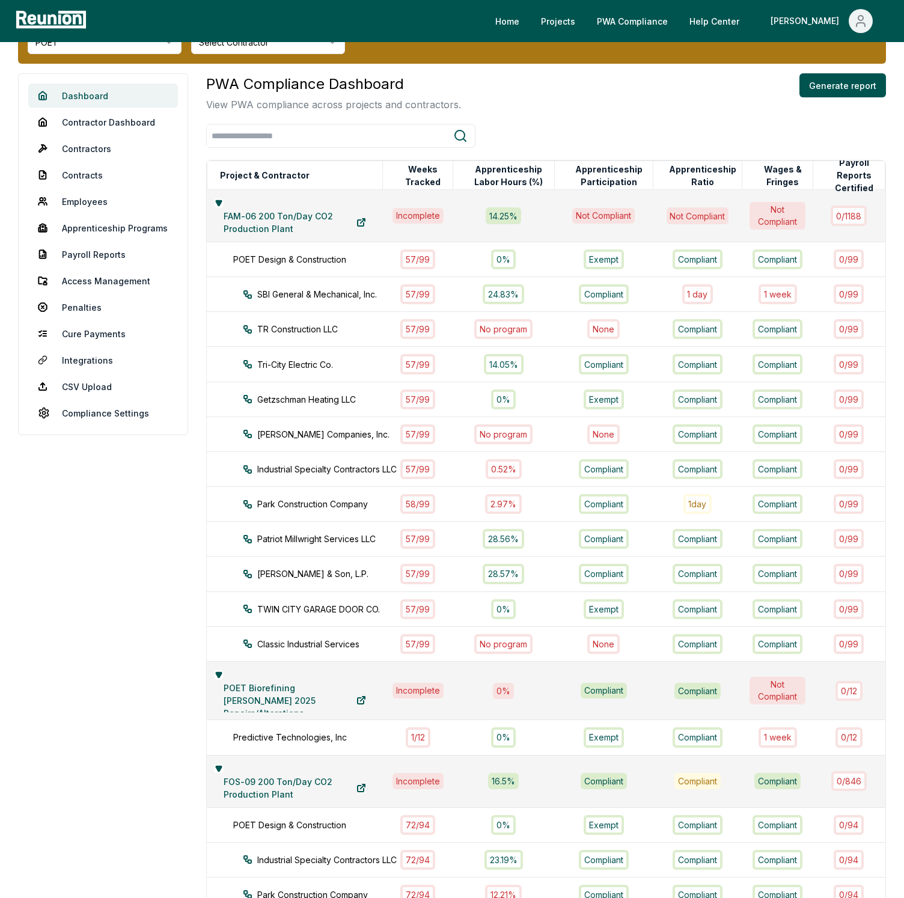
click at [118, 93] on link "Dashboard" at bounding box center [103, 96] width 150 height 24
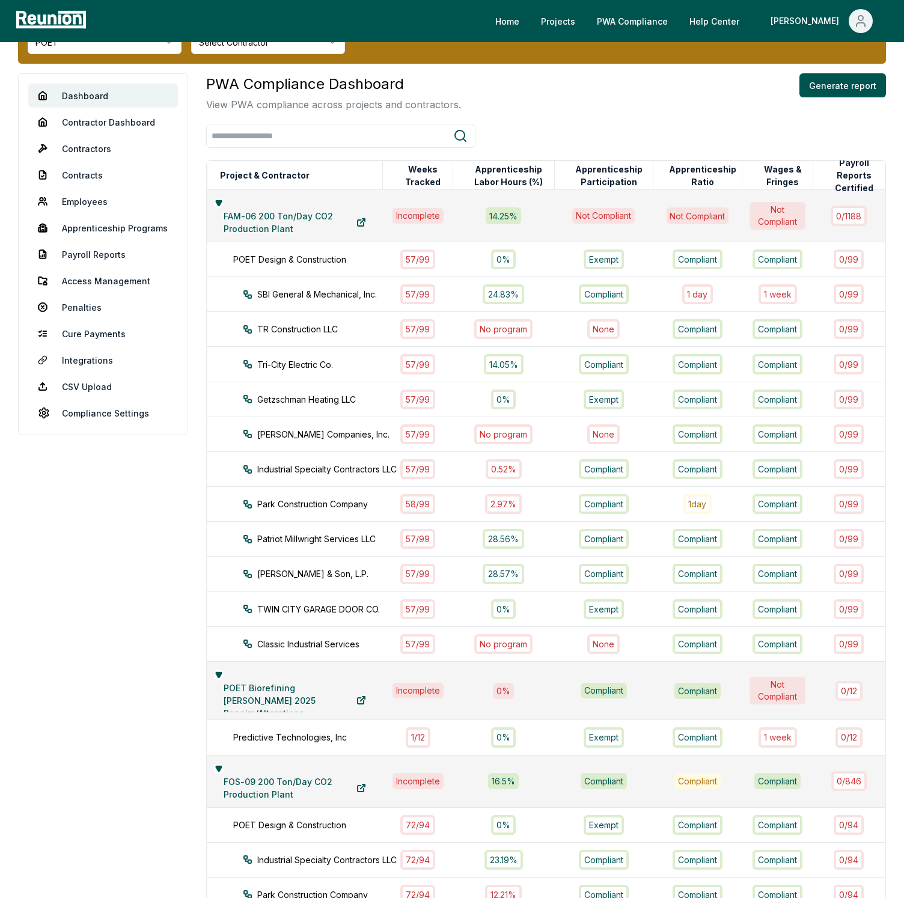
click at [550, 79] on div "PWA Compliance Dashboard View PWA compliance across projects and contractors. G…" at bounding box center [546, 92] width 680 height 38
click at [610, 100] on div "PWA Compliance Dashboard View PWA compliance across projects and contractors. G…" at bounding box center [546, 92] width 680 height 38
click at [458, 101] on div "PWA Compliance Dashboard View PWA compliance across projects and contractors. G…" at bounding box center [546, 92] width 680 height 38
click at [94, 97] on link "Dashboard" at bounding box center [103, 96] width 150 height 24
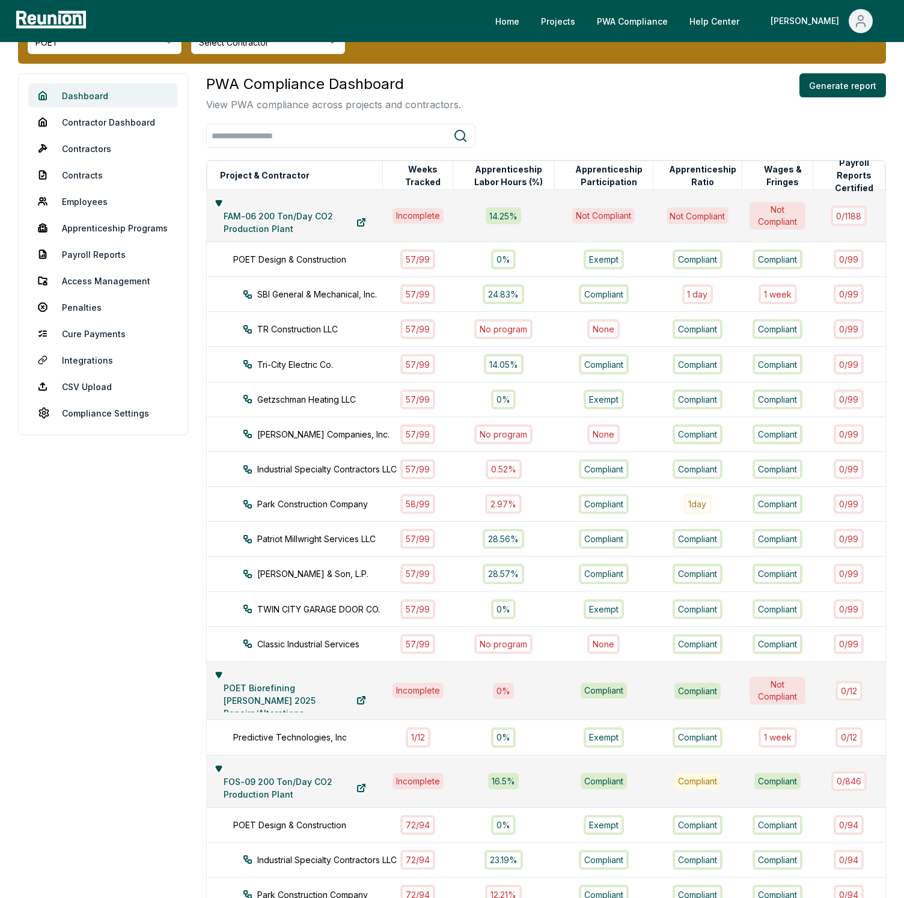
click at [94, 97] on link "Dashboard" at bounding box center [103, 96] width 150 height 24
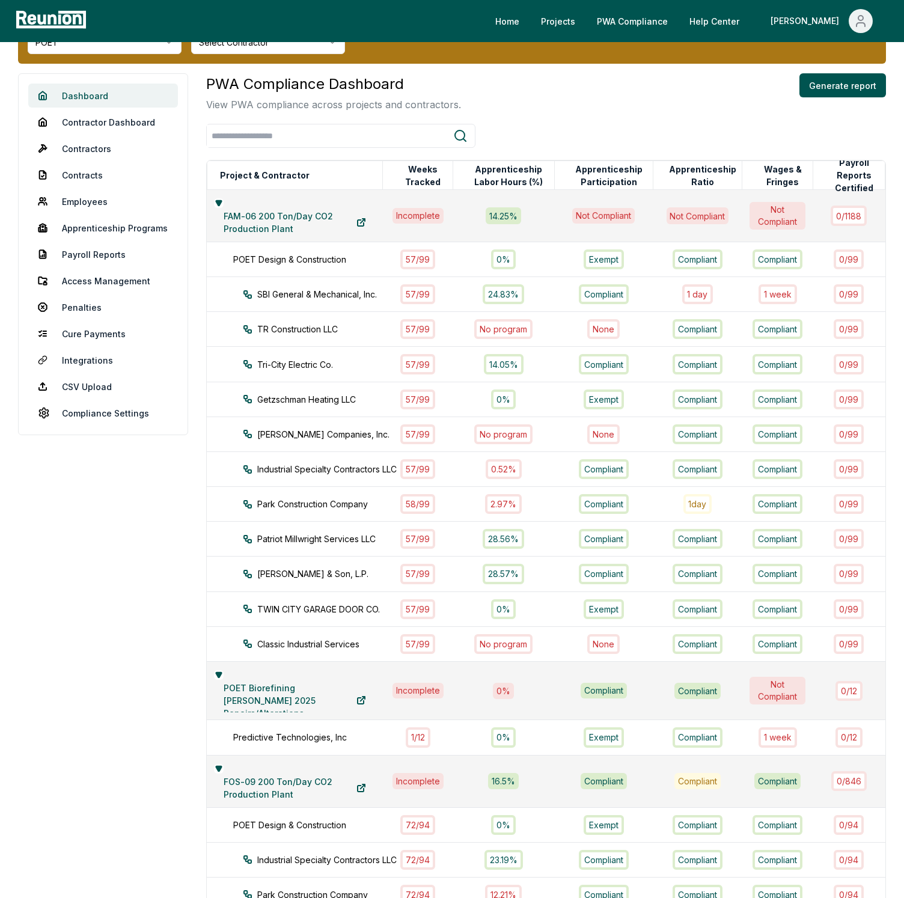
click at [94, 96] on link "Dashboard" at bounding box center [103, 96] width 150 height 24
click at [94, 98] on link "Dashboard" at bounding box center [103, 96] width 150 height 24
click at [94, 97] on link "Dashboard" at bounding box center [103, 96] width 150 height 24
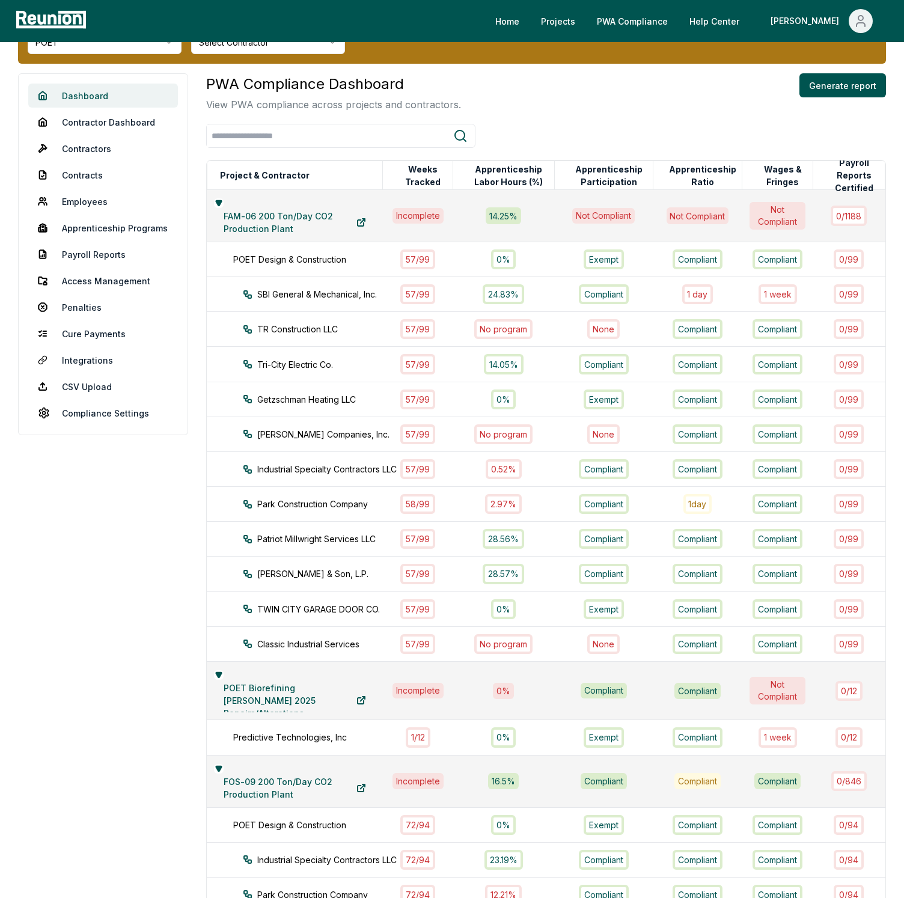
click at [94, 97] on link "Dashboard" at bounding box center [103, 96] width 150 height 24
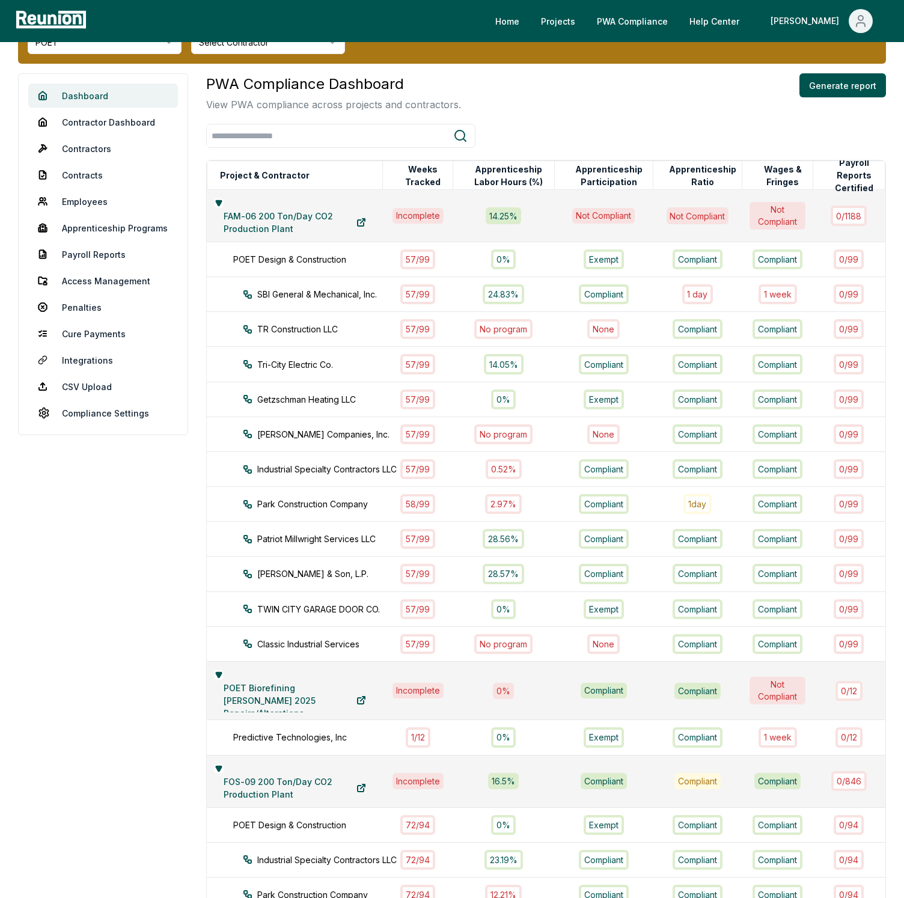
click at [94, 97] on link "Dashboard" at bounding box center [103, 96] width 150 height 24
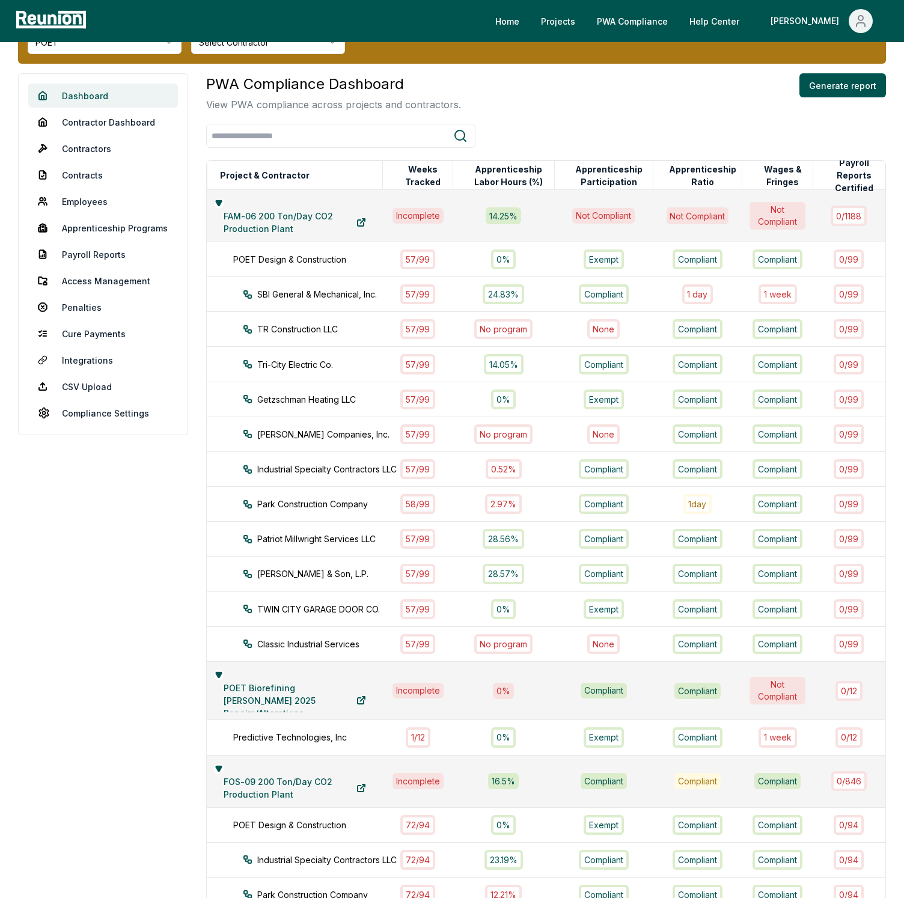
click at [94, 97] on link "Dashboard" at bounding box center [103, 96] width 150 height 24
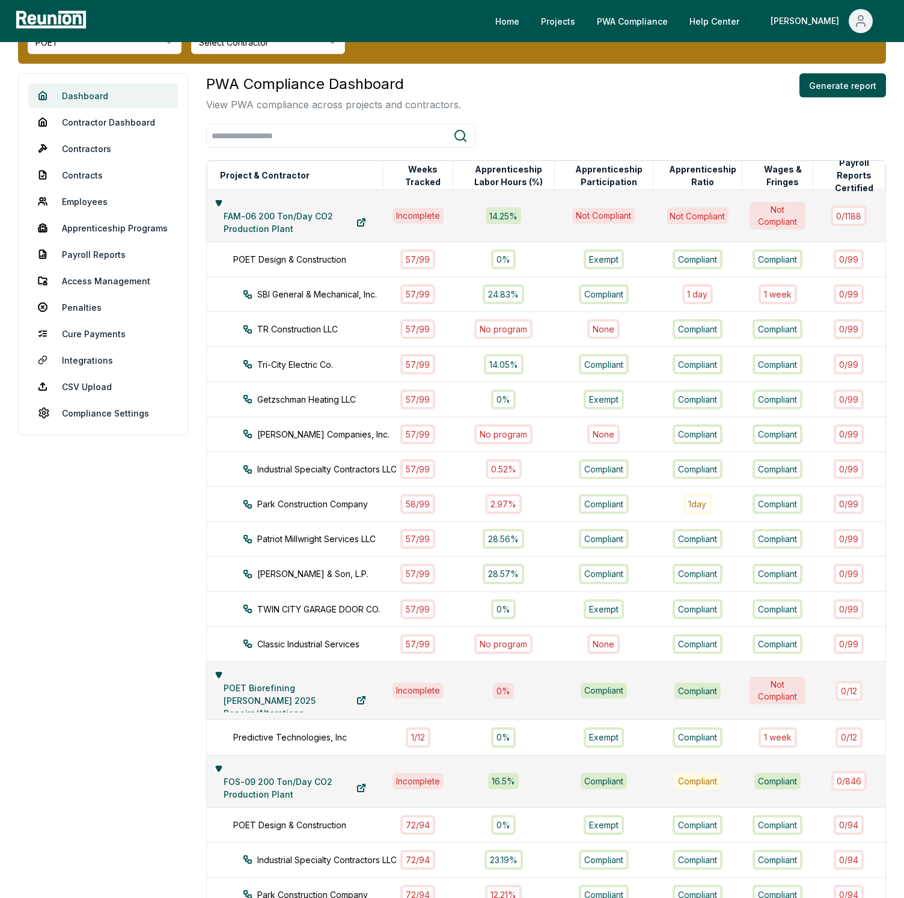
click at [94, 97] on link "Dashboard" at bounding box center [103, 96] width 150 height 24
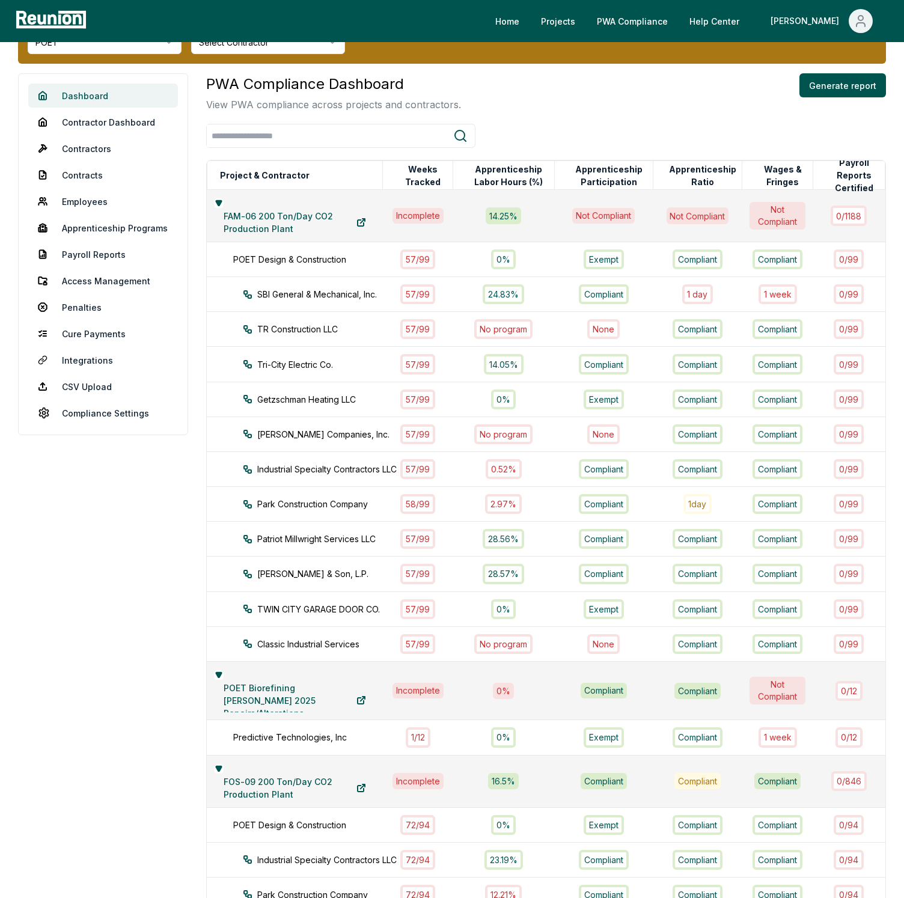
click at [94, 97] on link "Dashboard" at bounding box center [103, 96] width 150 height 24
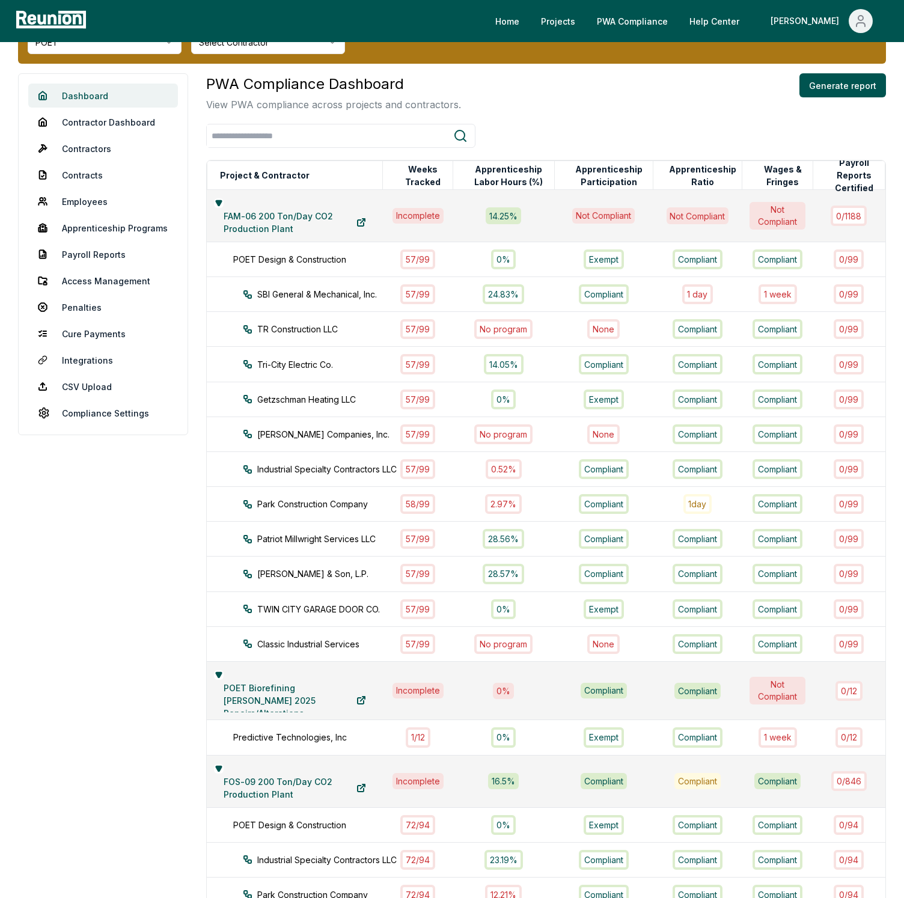
click at [94, 97] on link "Dashboard" at bounding box center [103, 96] width 150 height 24
click at [93, 98] on link "Dashboard" at bounding box center [103, 96] width 150 height 24
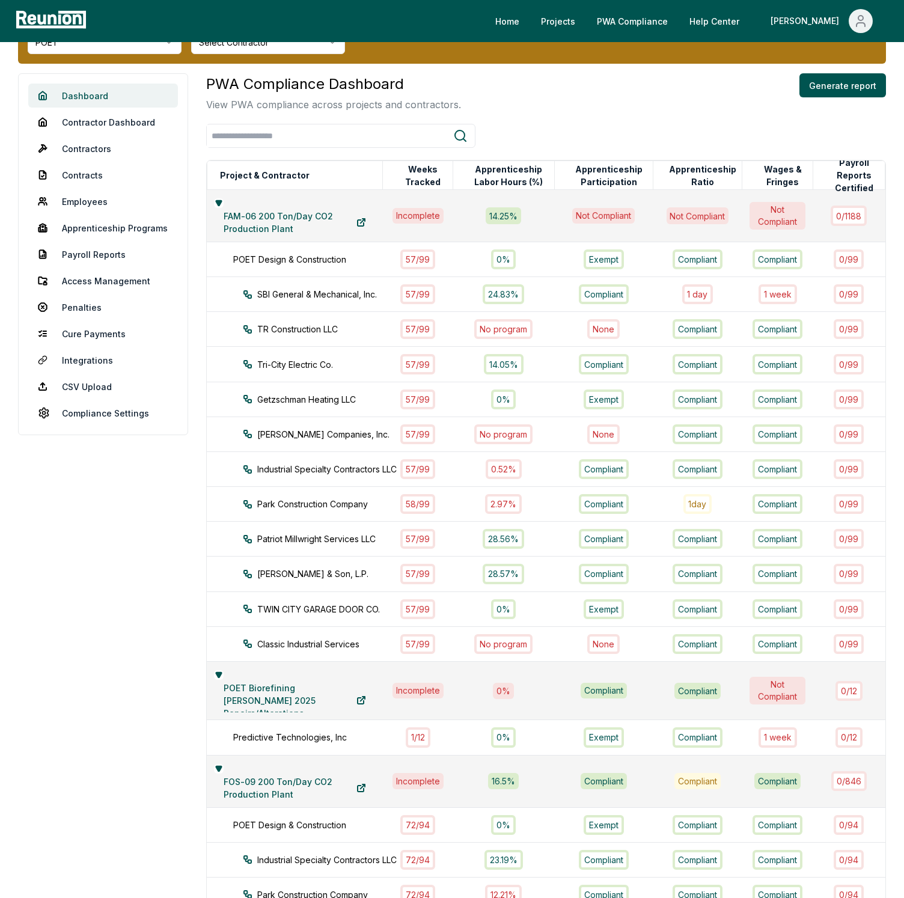
click at [93, 98] on link "Dashboard" at bounding box center [103, 96] width 150 height 24
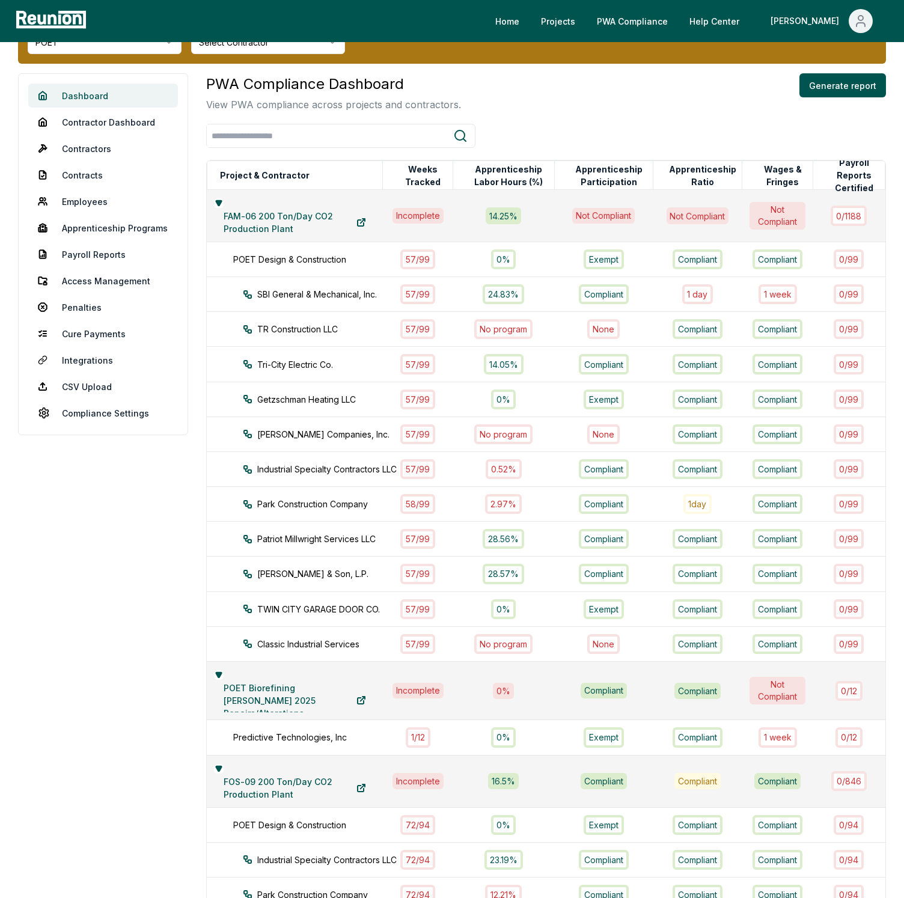
click at [93, 98] on link "Dashboard" at bounding box center [103, 96] width 150 height 24
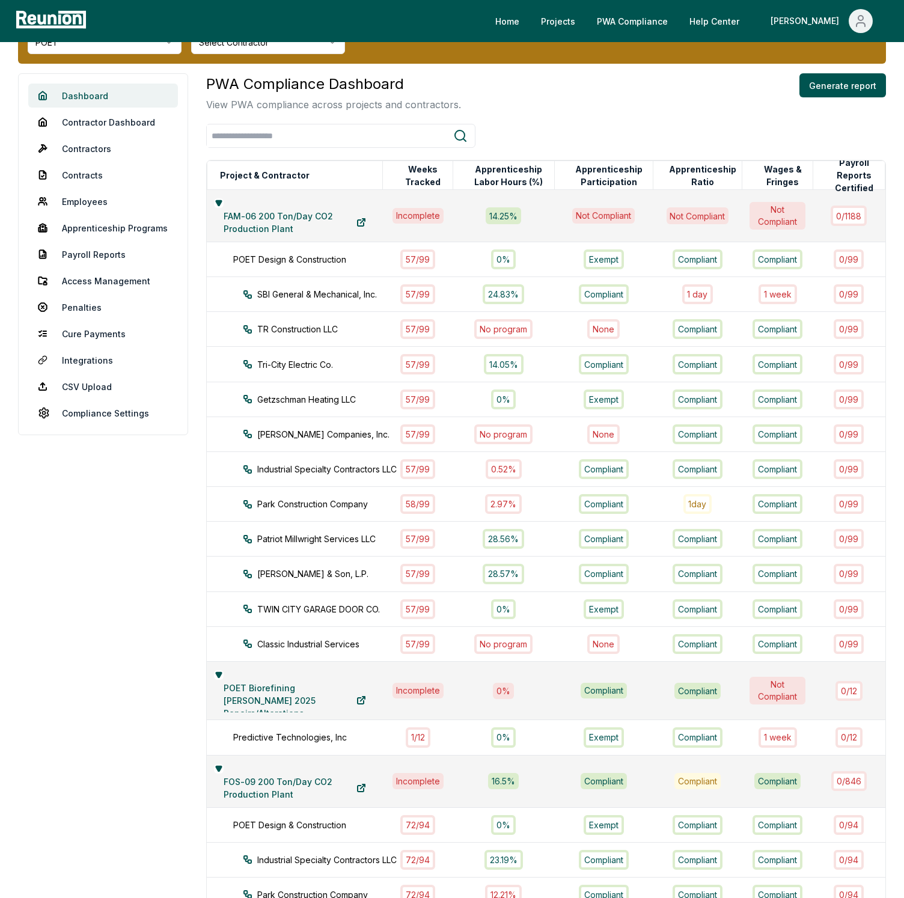
click at [93, 98] on link "Dashboard" at bounding box center [103, 96] width 150 height 24
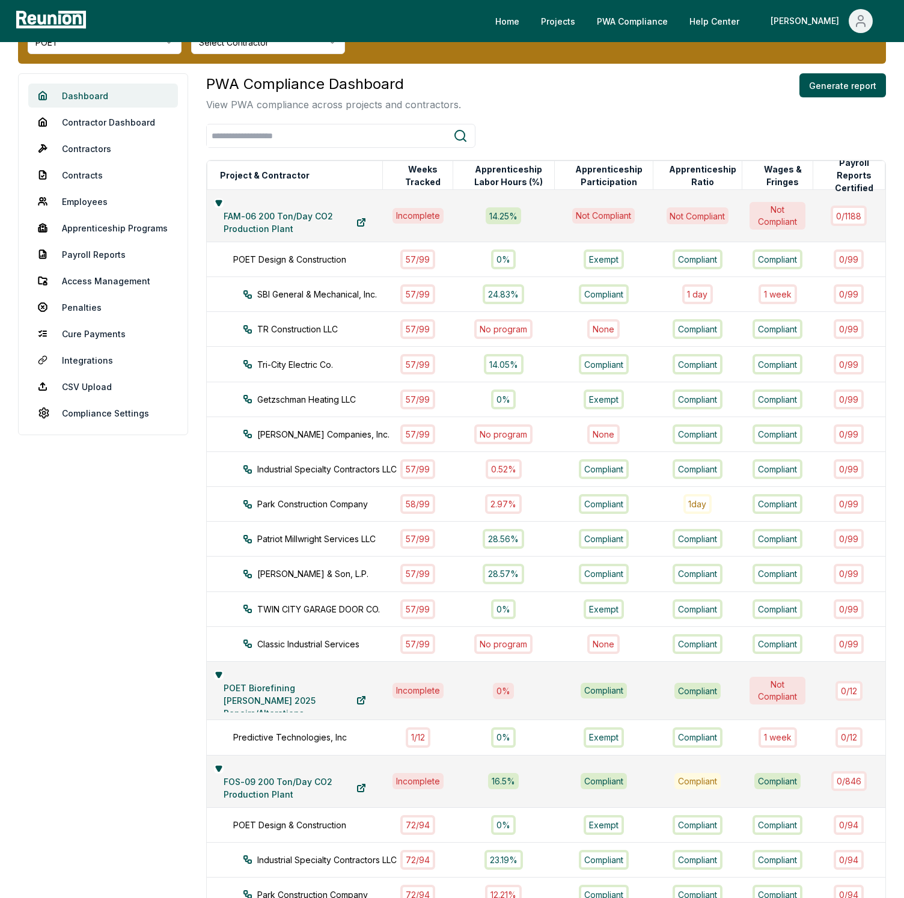
click at [93, 98] on link "Dashboard" at bounding box center [103, 96] width 150 height 24
click at [87, 314] on link "Penalties" at bounding box center [103, 307] width 150 height 24
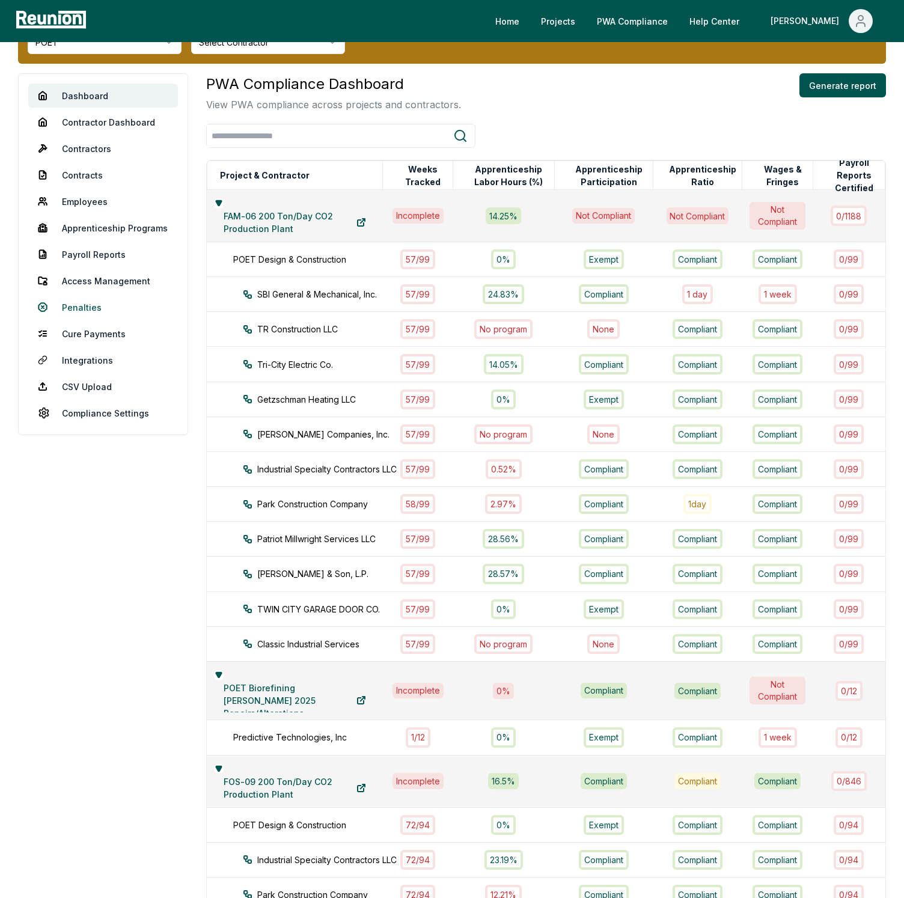
click at [87, 314] on link "Penalties" at bounding box center [103, 307] width 150 height 24
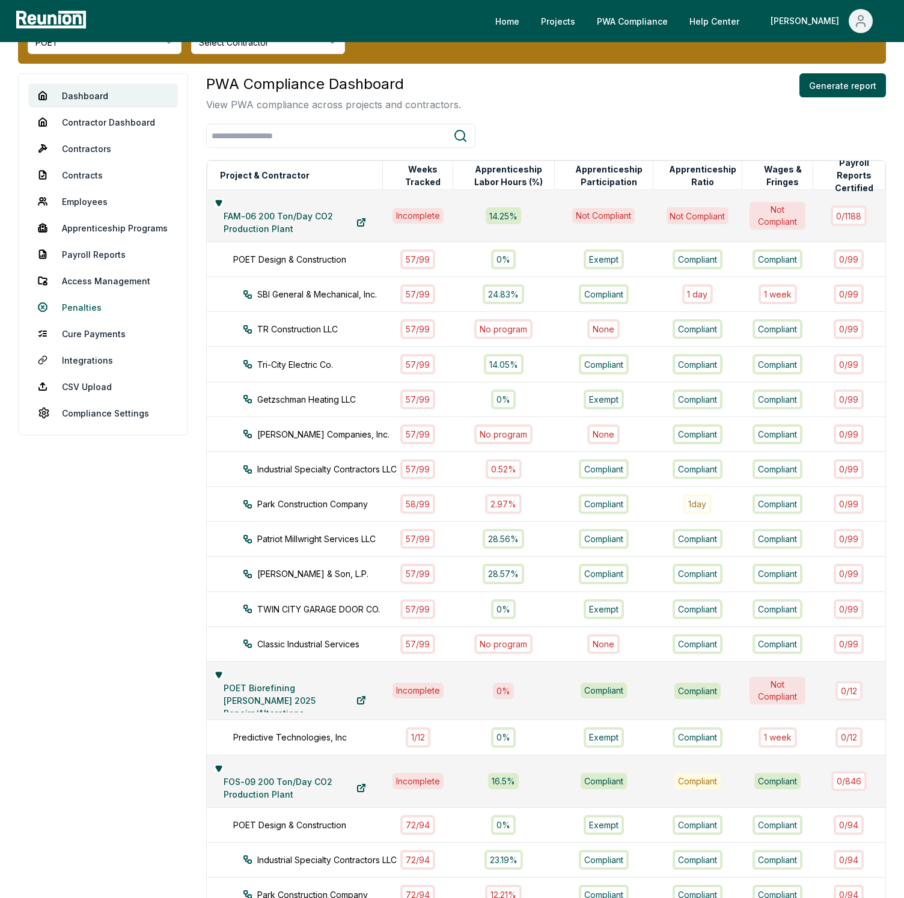
click at [87, 314] on link "Penalties" at bounding box center [103, 307] width 150 height 24
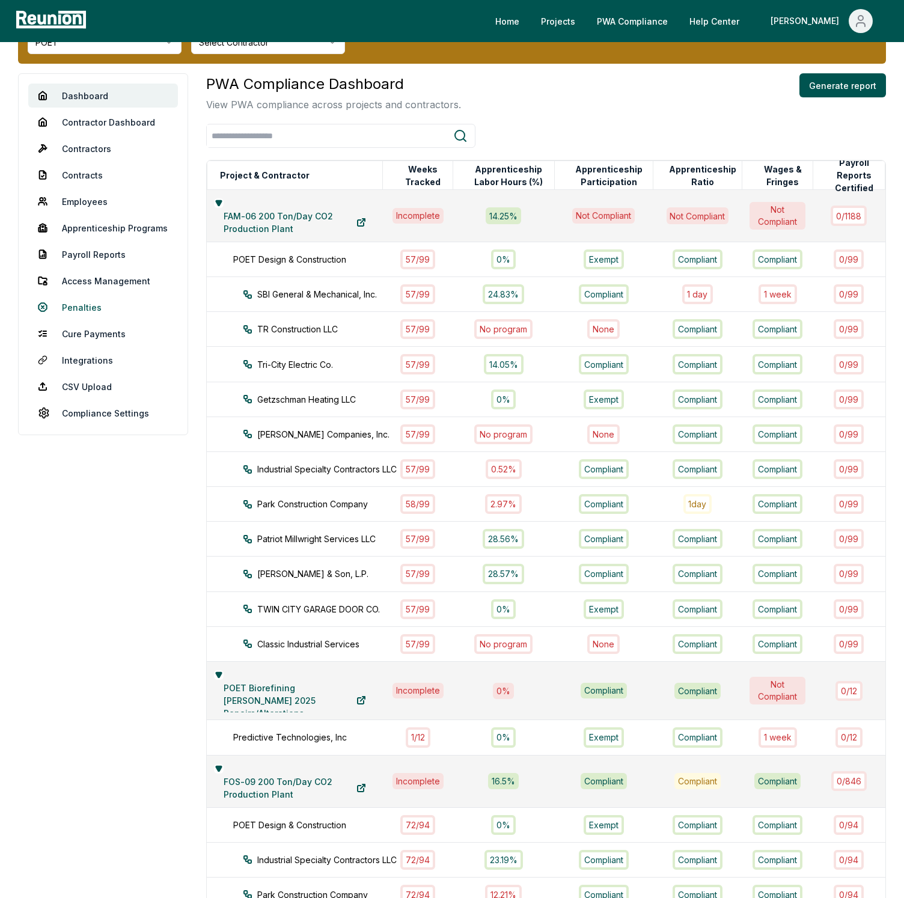
click at [87, 314] on link "Penalties" at bounding box center [103, 307] width 150 height 24
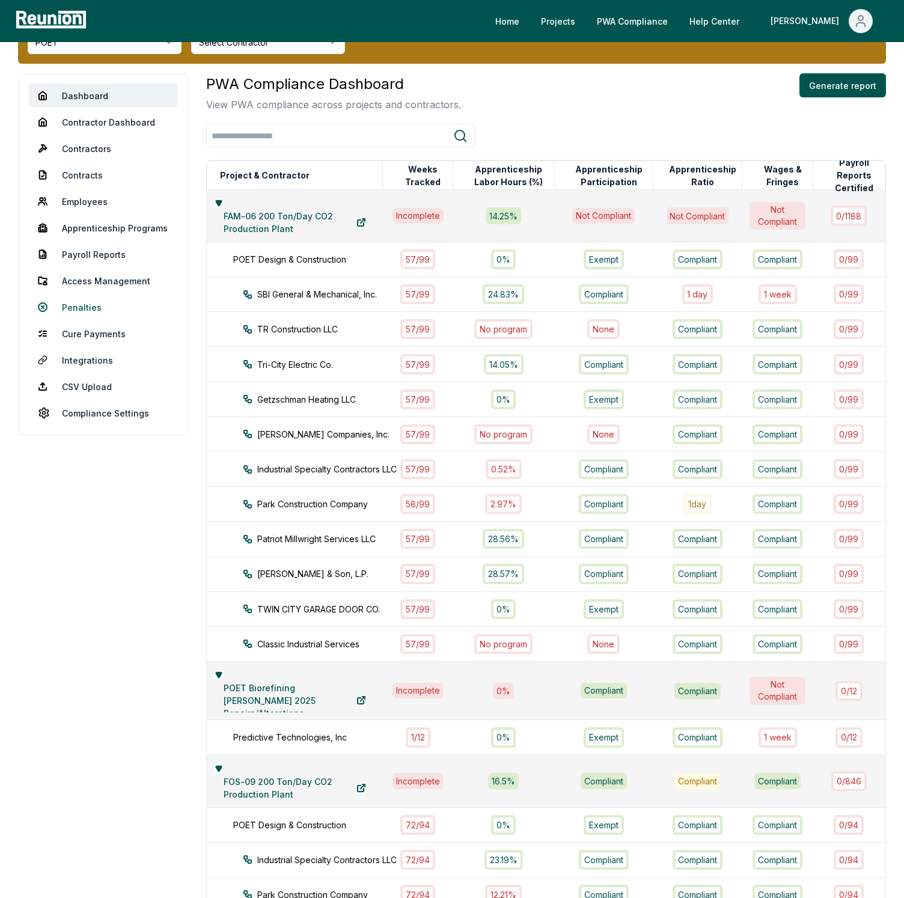
click at [87, 314] on link "Penalties" at bounding box center [103, 307] width 150 height 24
click at [87, 316] on link "Penalties" at bounding box center [103, 307] width 150 height 24
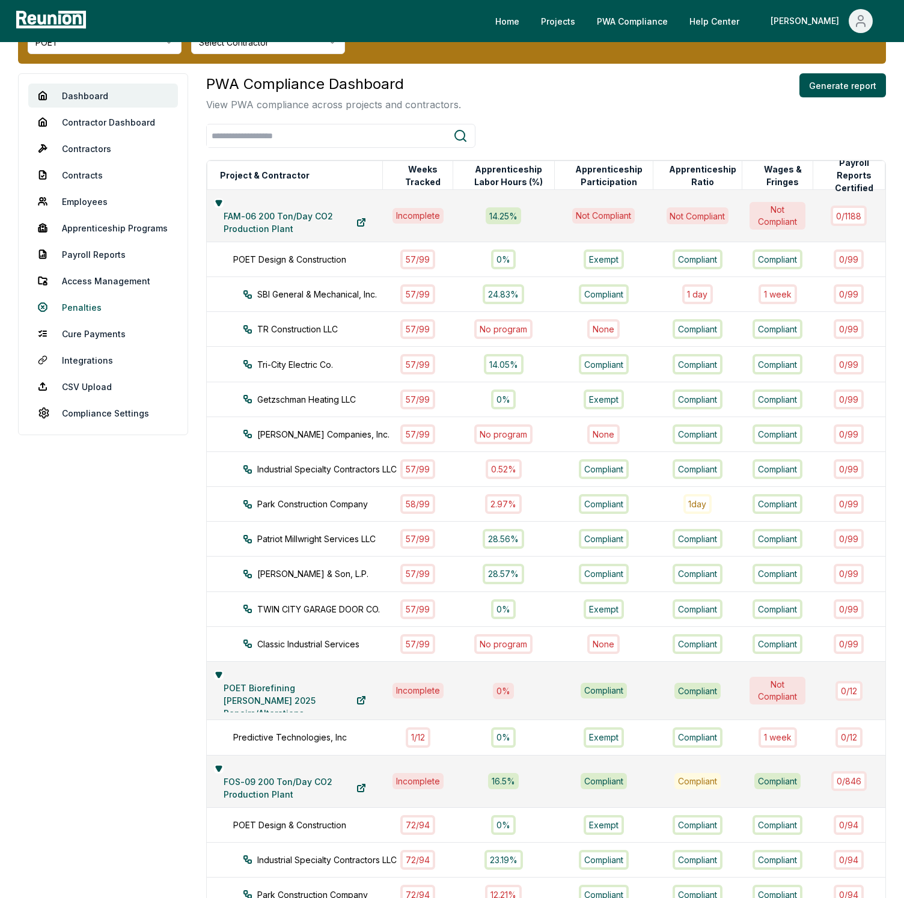
click at [87, 316] on link "Penalties" at bounding box center [103, 307] width 150 height 24
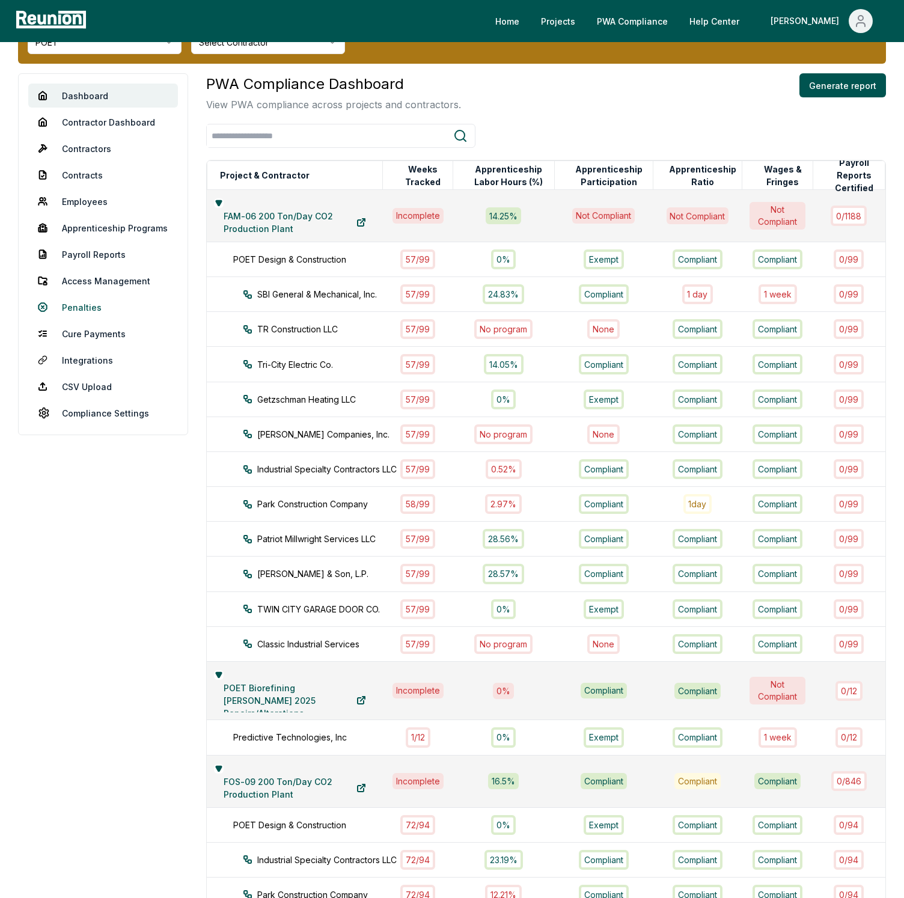
click at [87, 316] on link "Penalties" at bounding box center [103, 307] width 150 height 24
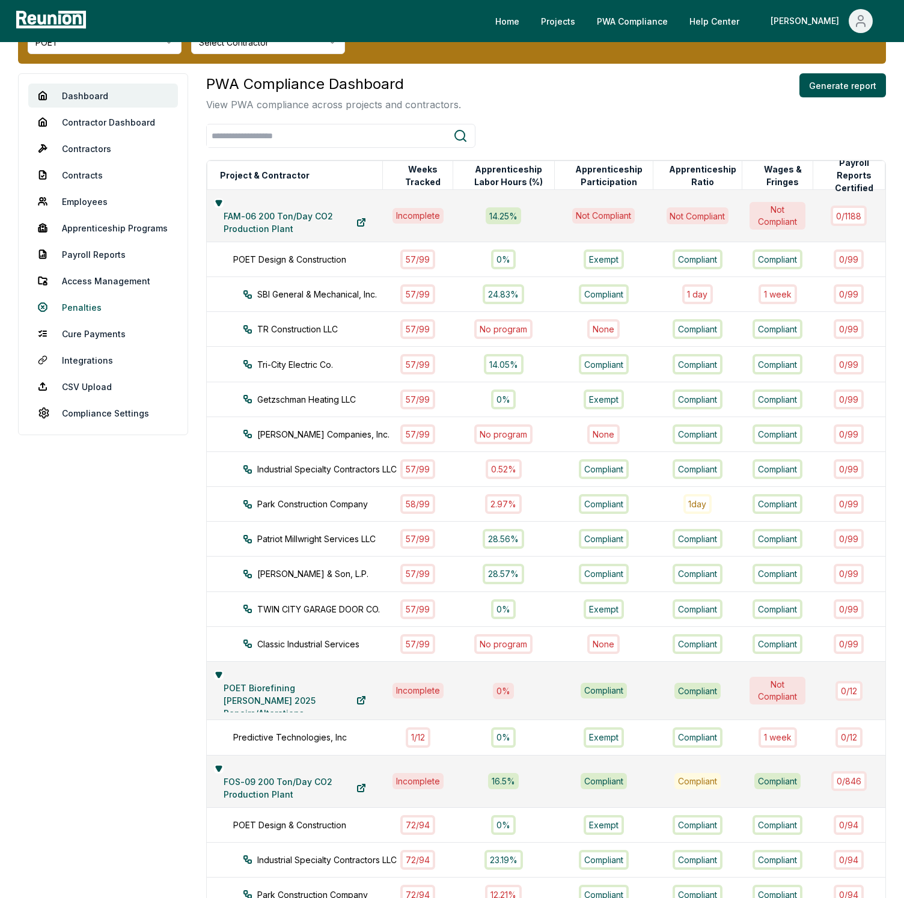
click at [87, 316] on link "Penalties" at bounding box center [103, 307] width 150 height 24
click at [519, 96] on div "PWA Compliance Dashboard View PWA compliance across projects and contractors. G…" at bounding box center [546, 92] width 680 height 38
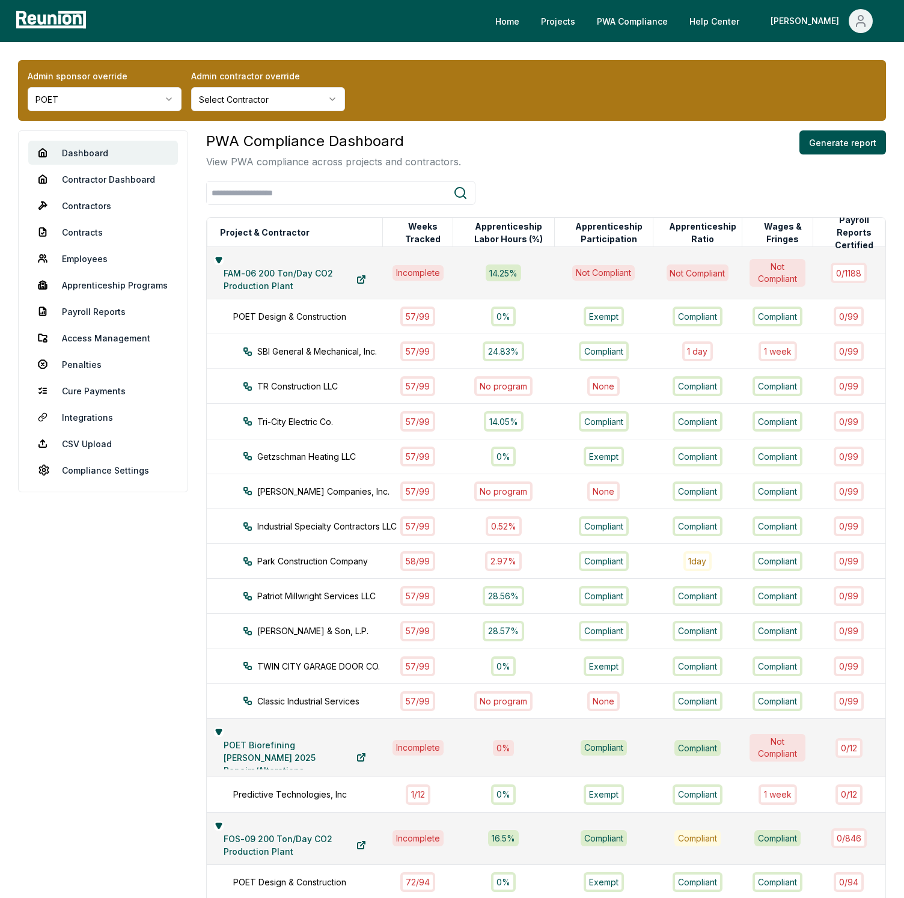
click at [522, 177] on div "PWA Compliance Dashboard View PWA compliance across projects and contractors. G…" at bounding box center [546, 654] width 680 height 1049
click at [453, 167] on p "View PWA compliance across projects and contractors." at bounding box center [333, 161] width 255 height 14
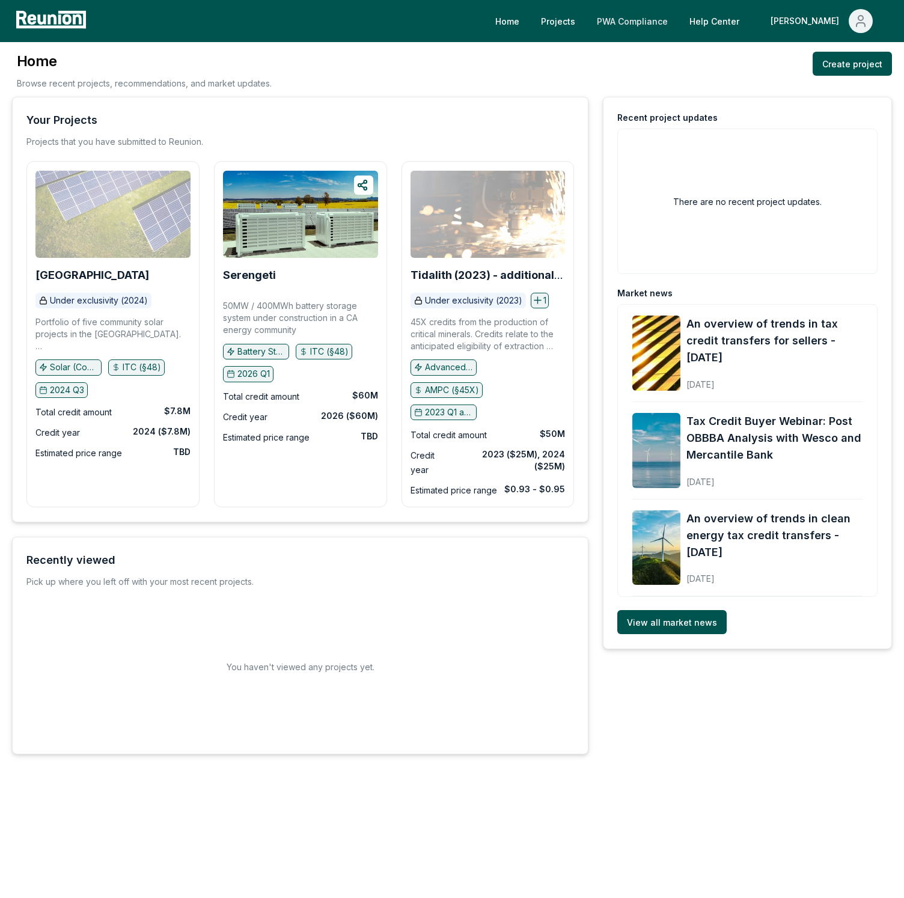
click at [677, 29] on link "PWA Compliance" at bounding box center [632, 21] width 90 height 24
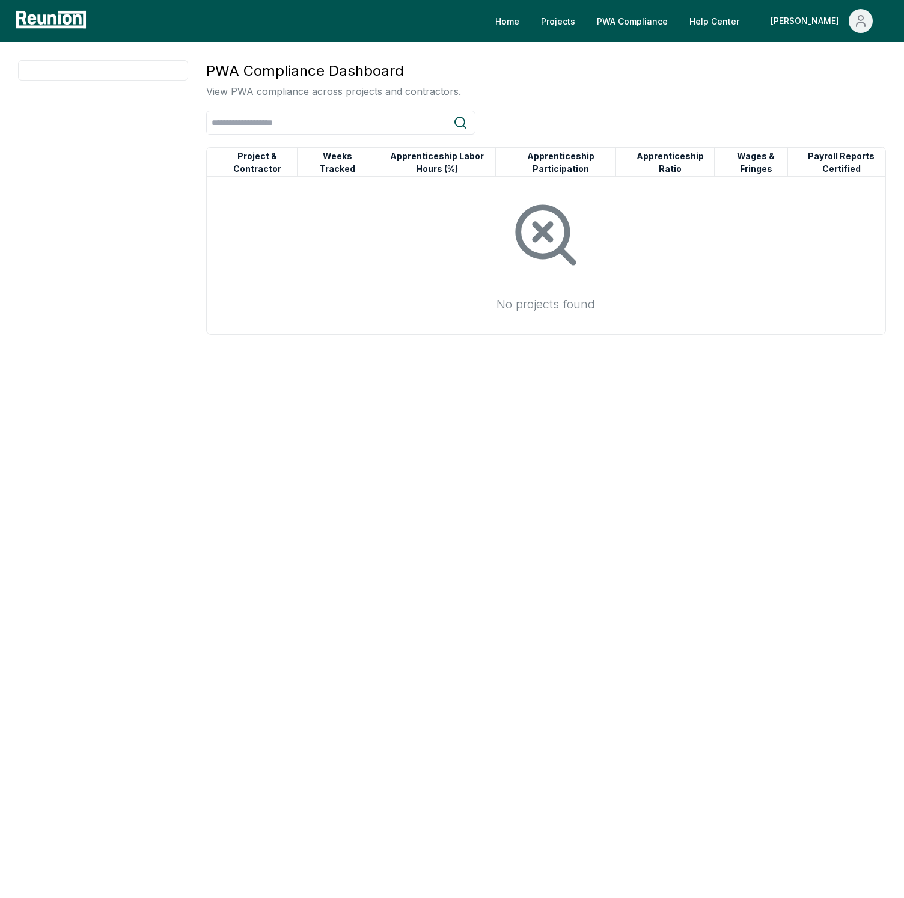
click at [203, 199] on div "PWA Compliance Dashboard View PWA compliance across projects and contractors. P…" at bounding box center [452, 245] width 868 height 371
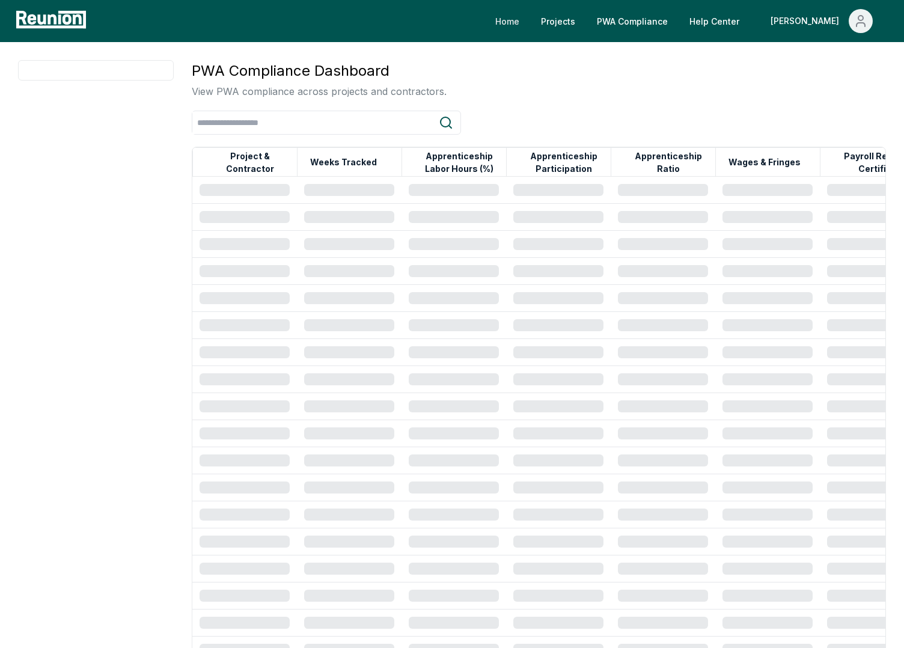
click at [529, 28] on link "Home" at bounding box center [507, 21] width 43 height 24
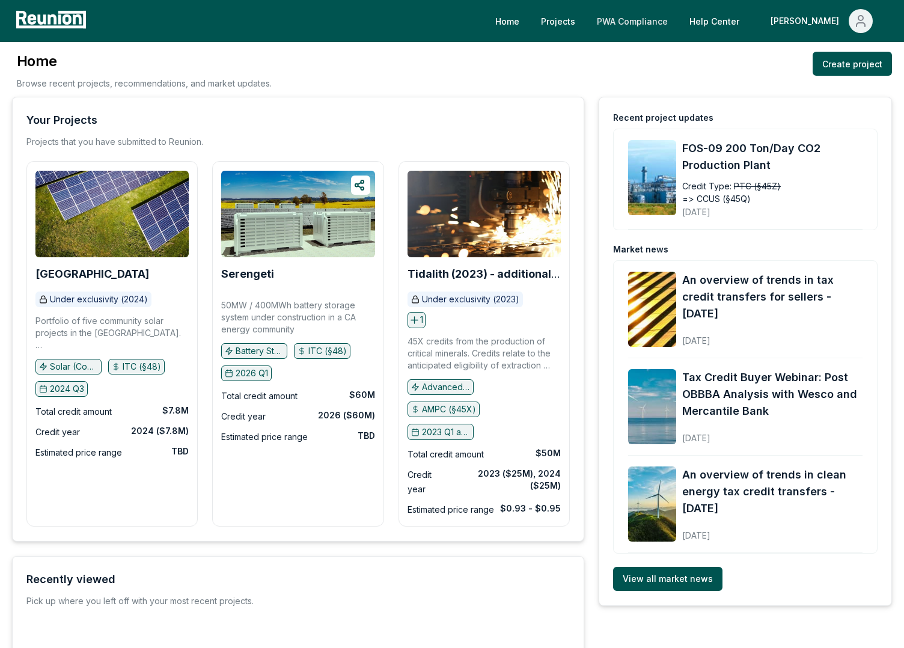
click at [673, 12] on link "PWA Compliance" at bounding box center [632, 21] width 90 height 24
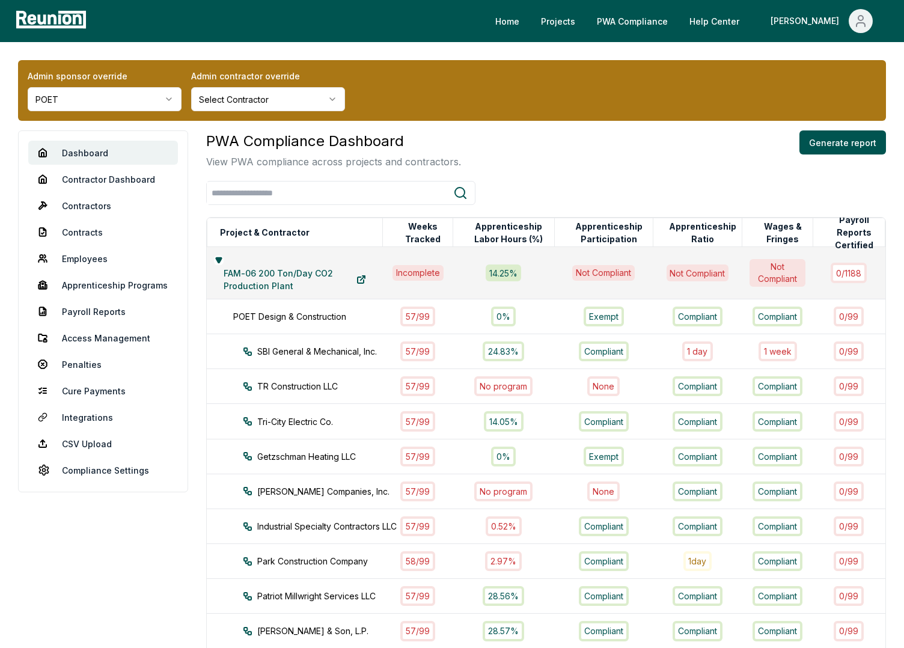
click at [506, 142] on div "PWA Compliance Dashboard View PWA compliance across projects and contractors. G…" at bounding box center [546, 149] width 680 height 38
